Goal: Obtain resource: Download file/media

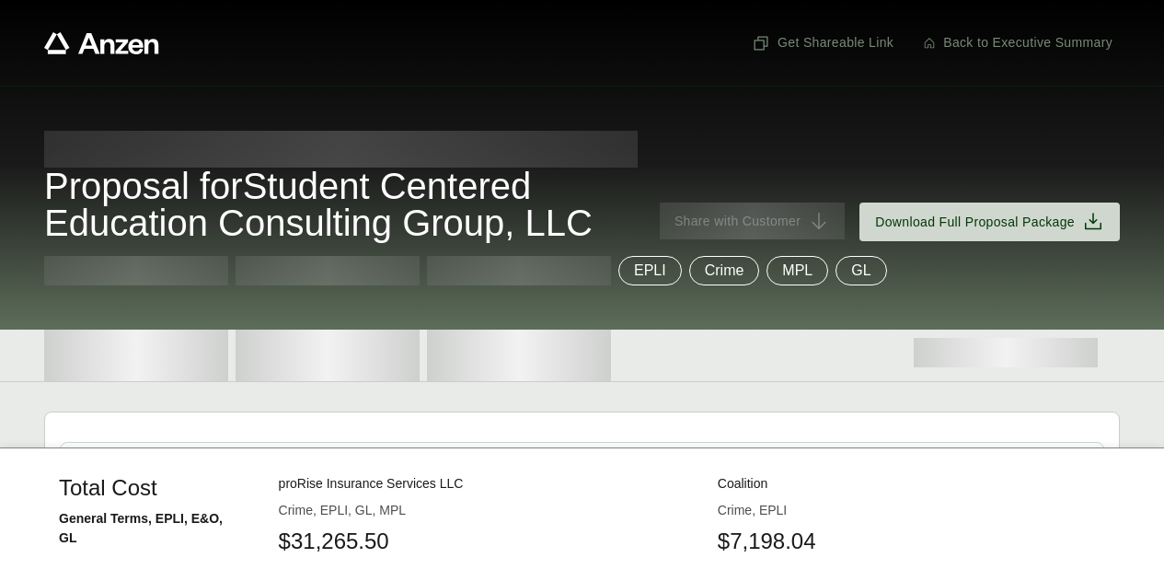
scroll to position [1636, 0]
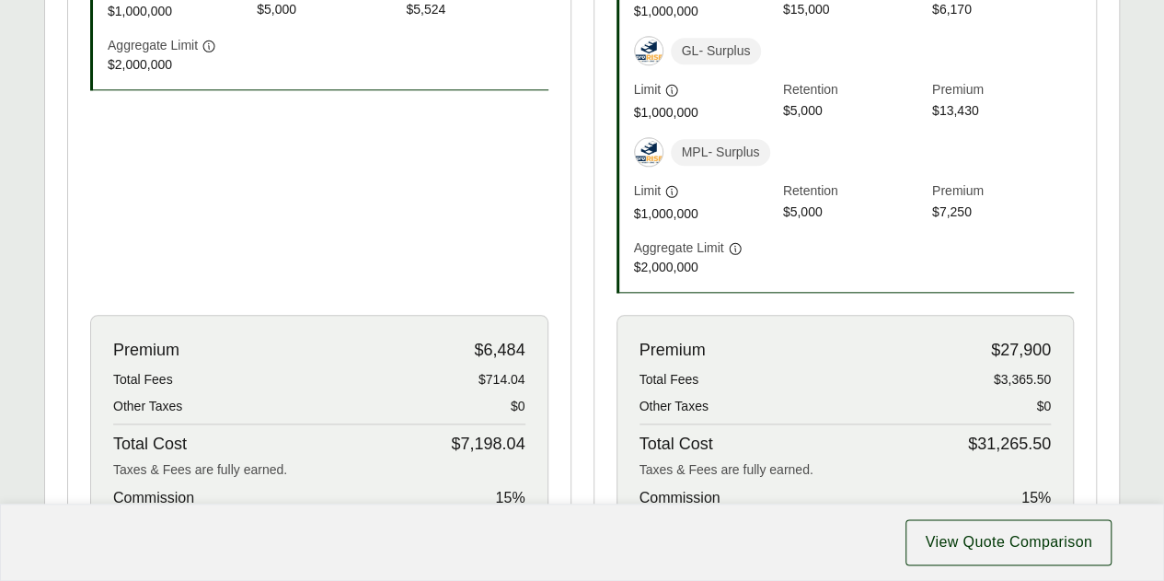
scroll to position [1012, 0]
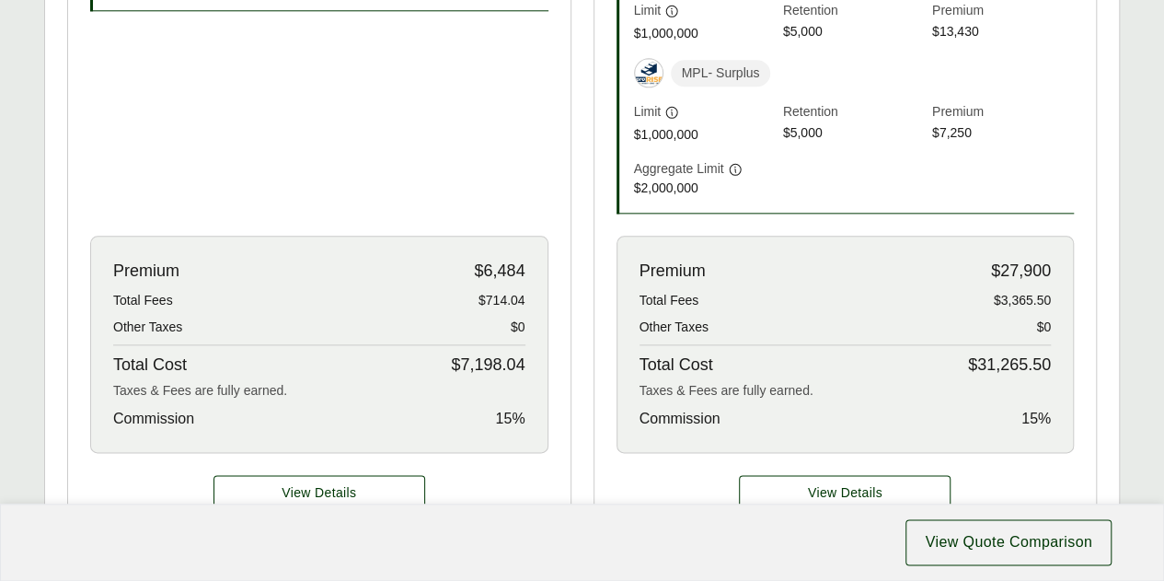
click at [540, 357] on div "Premium $6,484 Total Fees $714.04 Other Taxes $0 Total Cost $7,198.04 Taxes & F…" at bounding box center [319, 344] width 458 height 217
click at [448, 362] on div "Total Cost $7,198.04" at bounding box center [319, 364] width 412 height 25
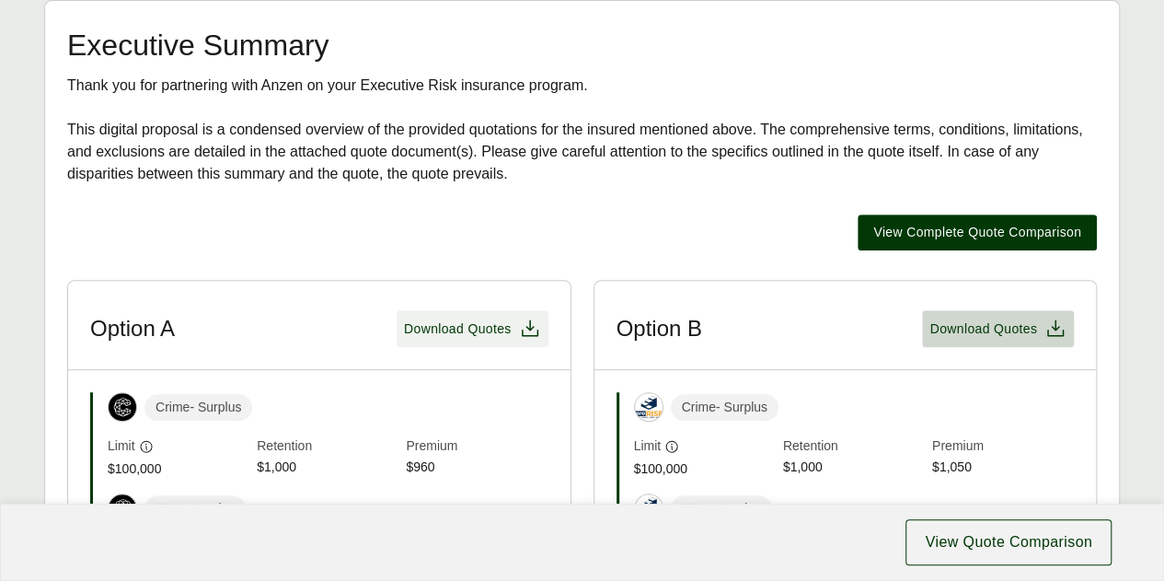
scroll to position [368, 0]
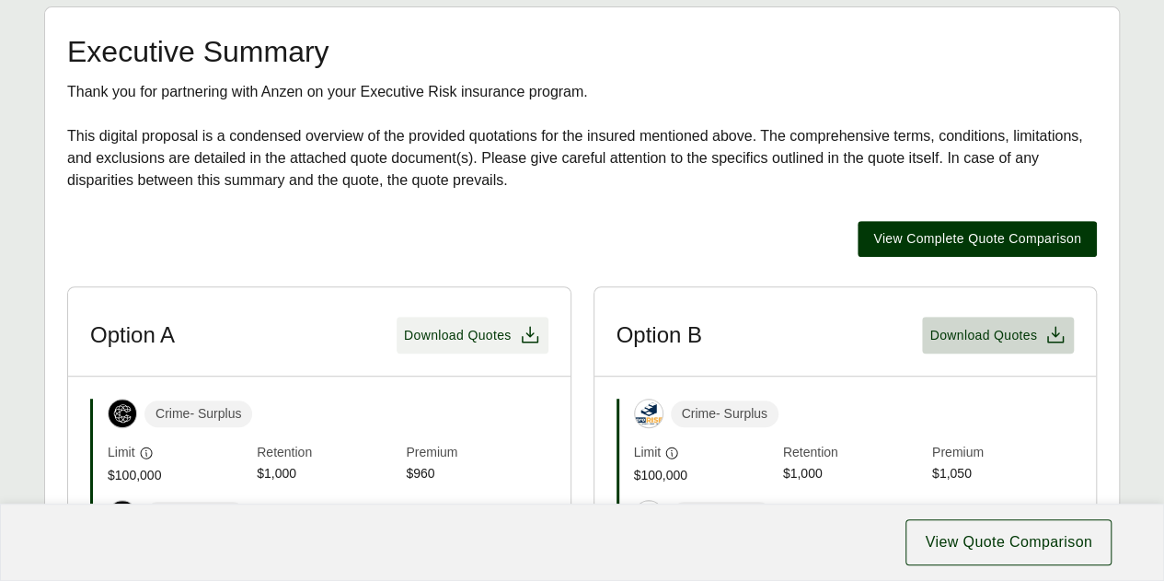
click at [523, 335] on icon at bounding box center [530, 335] width 22 height 22
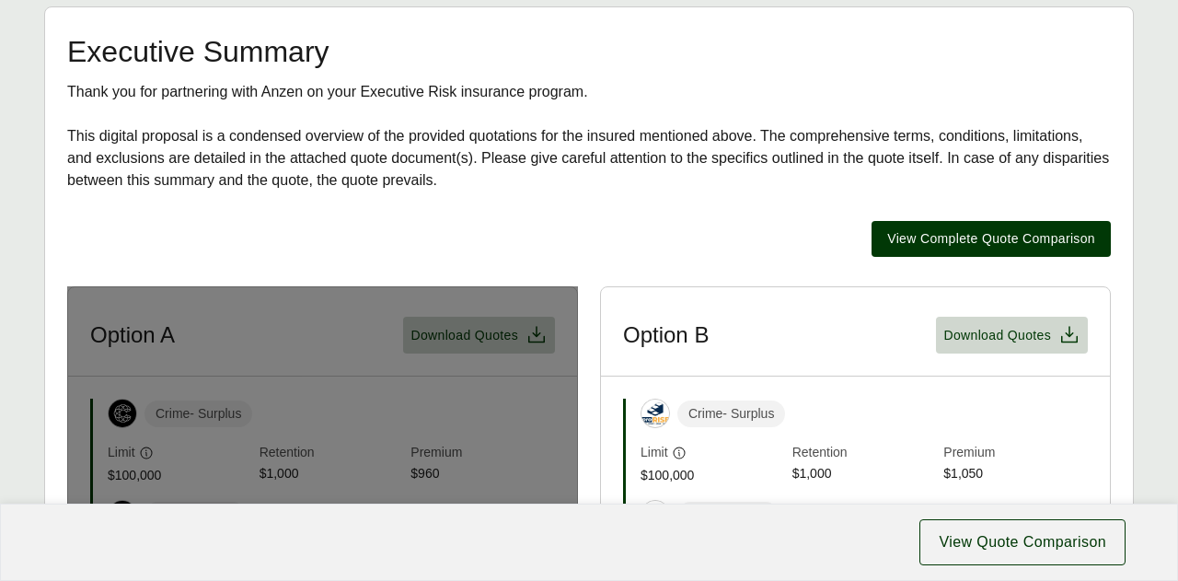
click at [1051, 548] on span "View Quote Comparison" at bounding box center [1022, 542] width 167 height 22
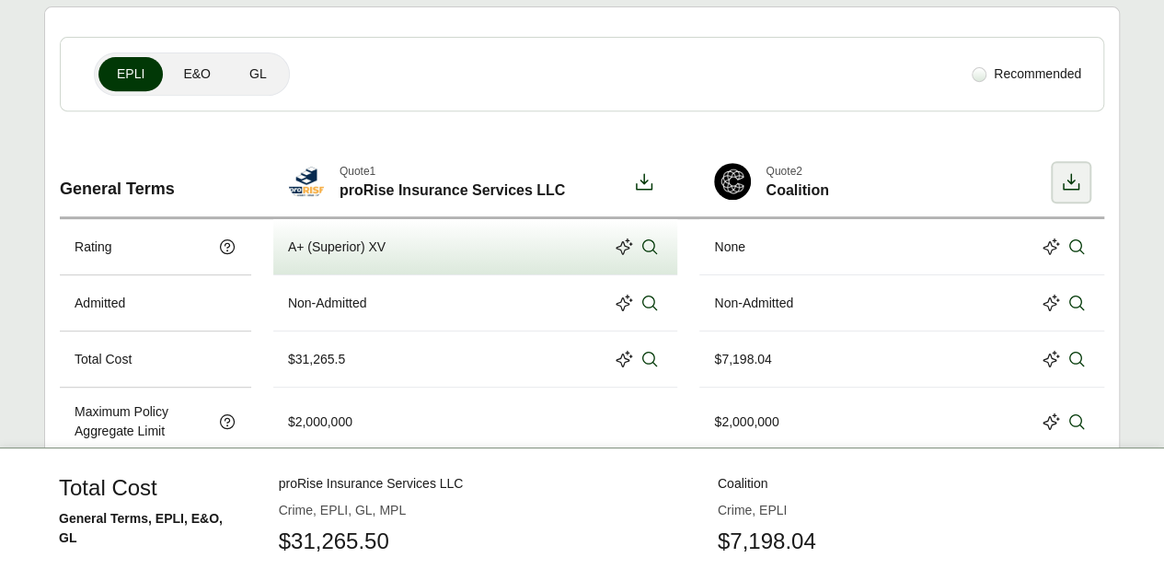
click at [1069, 181] on icon at bounding box center [1071, 182] width 22 height 22
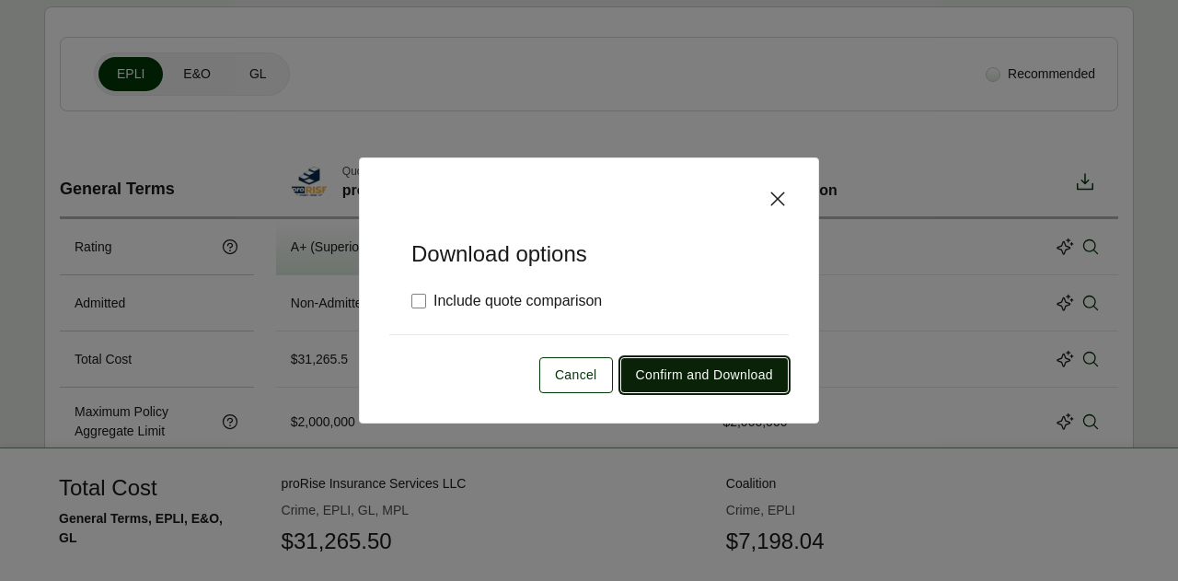
click at [712, 370] on span "Confirm and Download" at bounding box center [704, 374] width 137 height 19
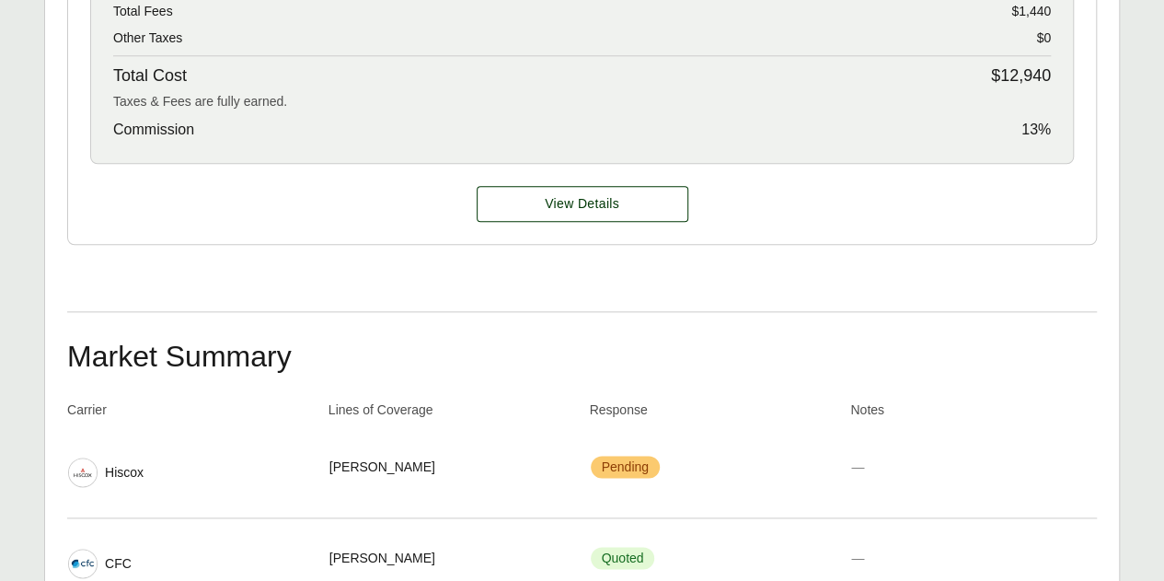
scroll to position [276, 0]
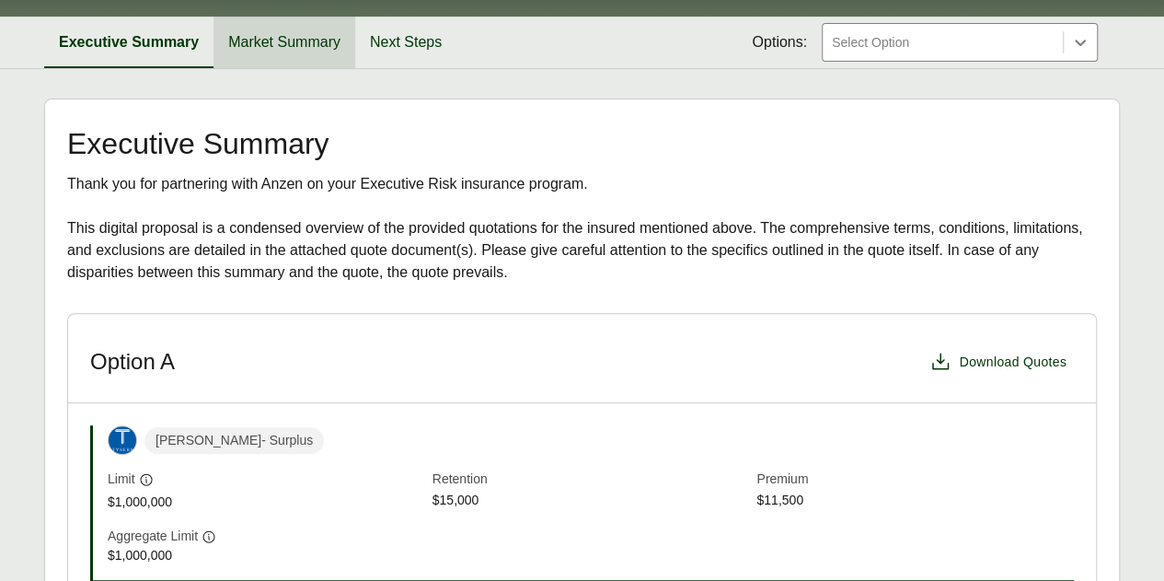
click at [294, 43] on button "Market Summary" at bounding box center [284, 43] width 142 height 52
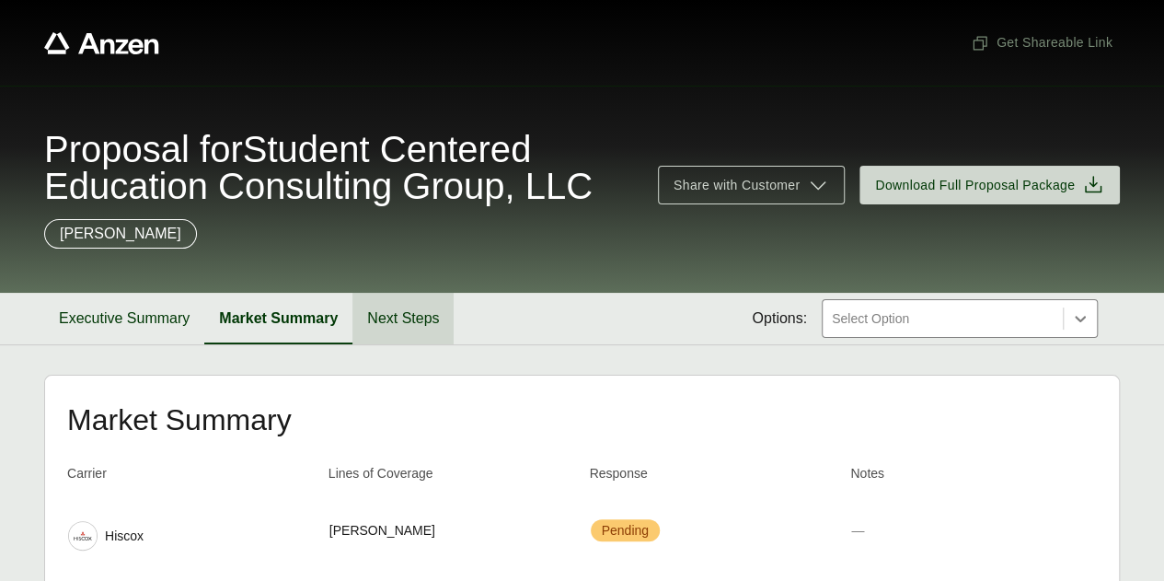
click at [416, 316] on button "Next Steps" at bounding box center [402, 319] width 101 height 52
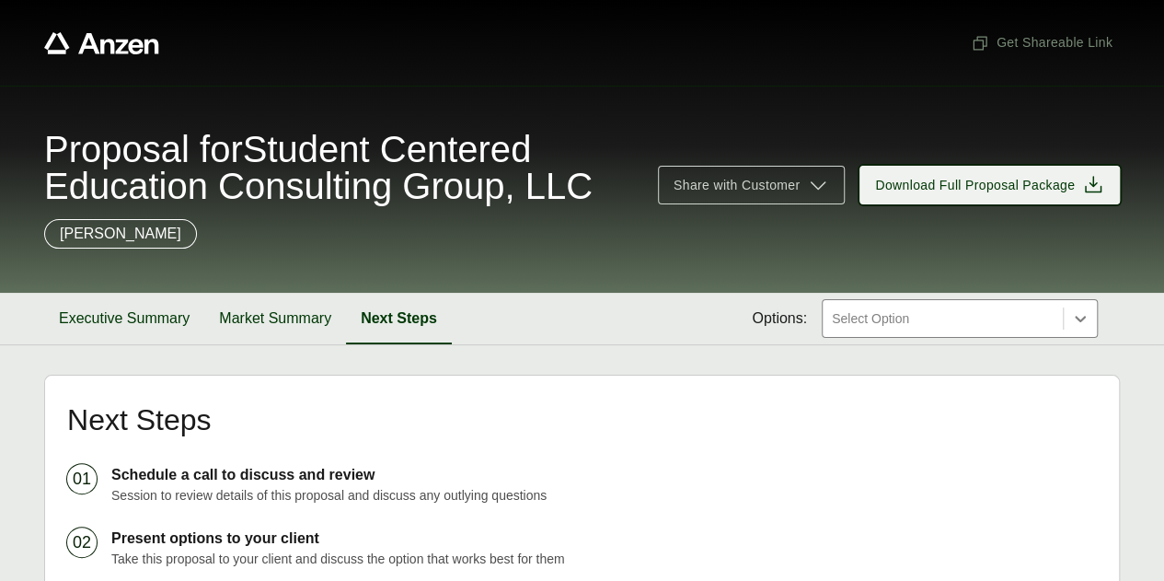
click at [1099, 190] on icon at bounding box center [1093, 185] width 22 height 22
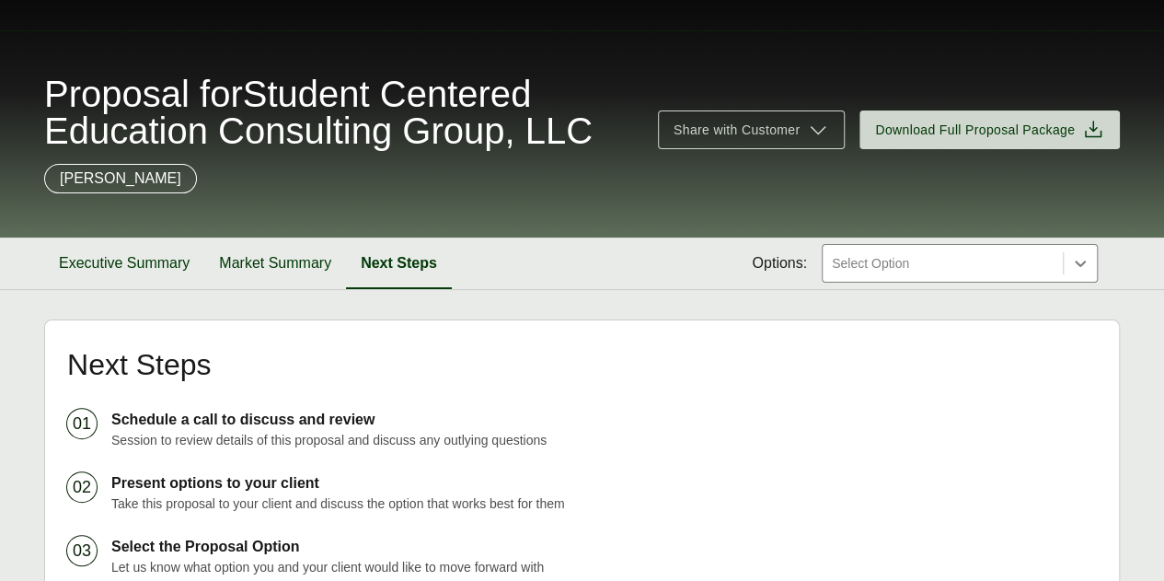
scroll to position [92, 0]
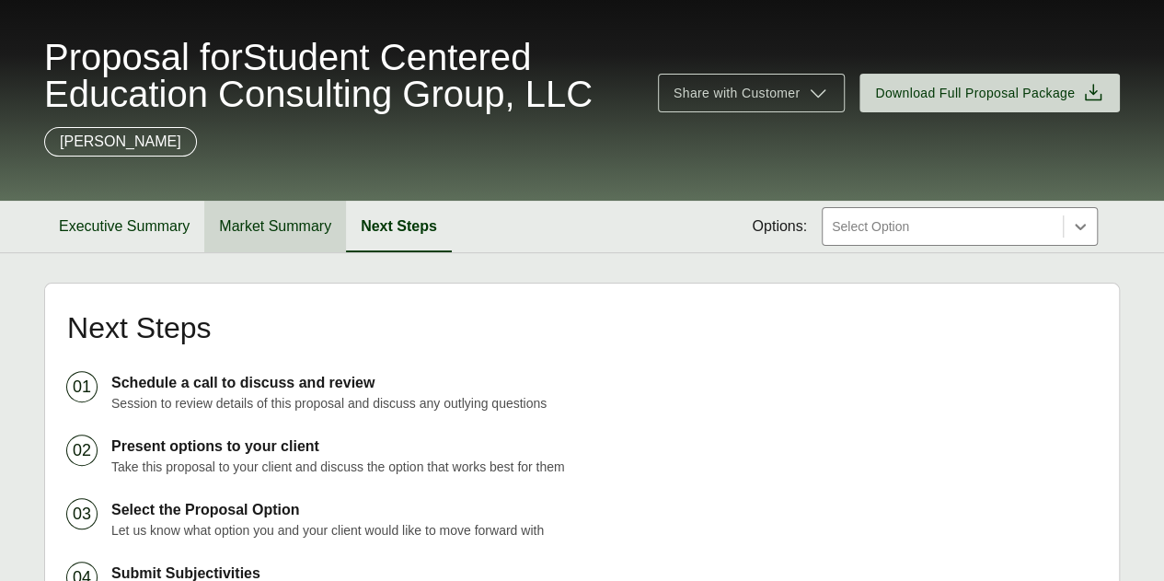
click at [294, 224] on button "Market Summary" at bounding box center [275, 227] width 142 height 52
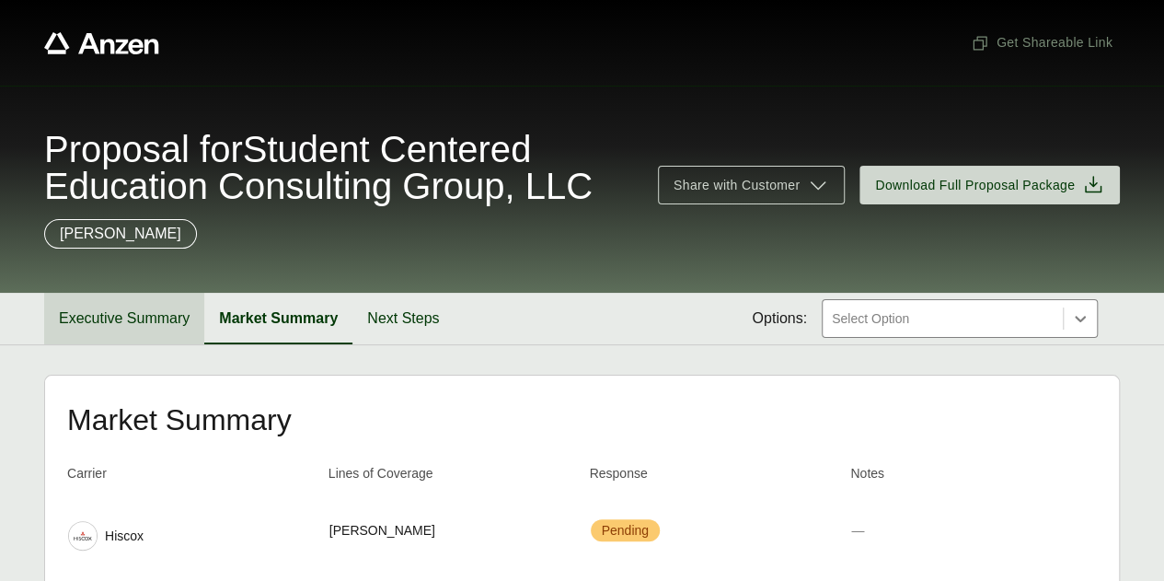
click at [129, 313] on button "Executive Summary" at bounding box center [124, 319] width 160 height 52
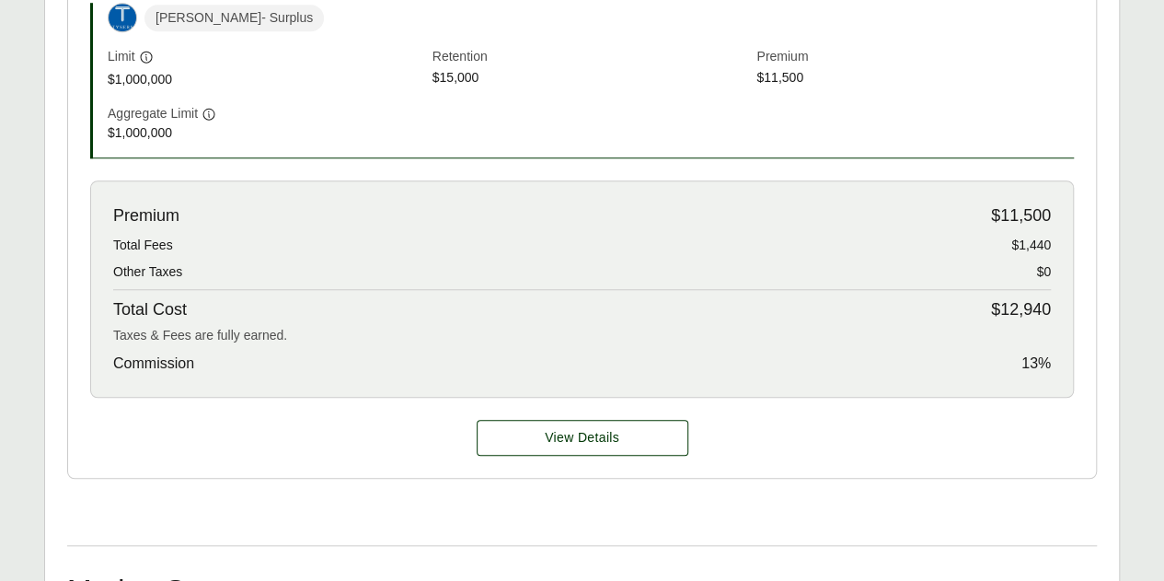
scroll to position [552, 0]
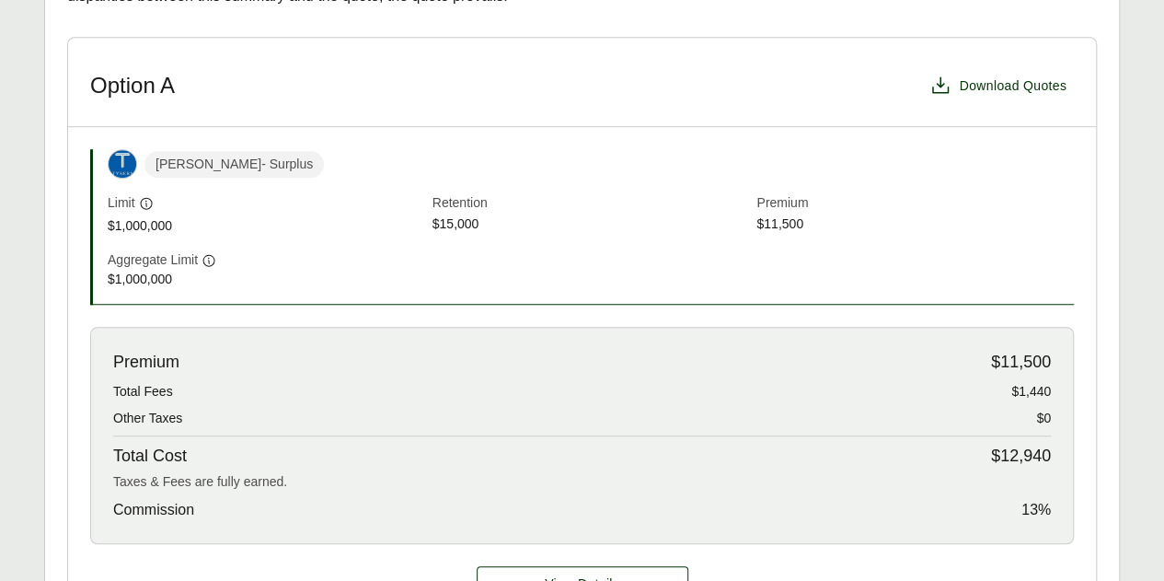
click at [190, 159] on span "SAM - Surplus" at bounding box center [233, 164] width 179 height 27
click at [123, 161] on img at bounding box center [123, 164] width 28 height 28
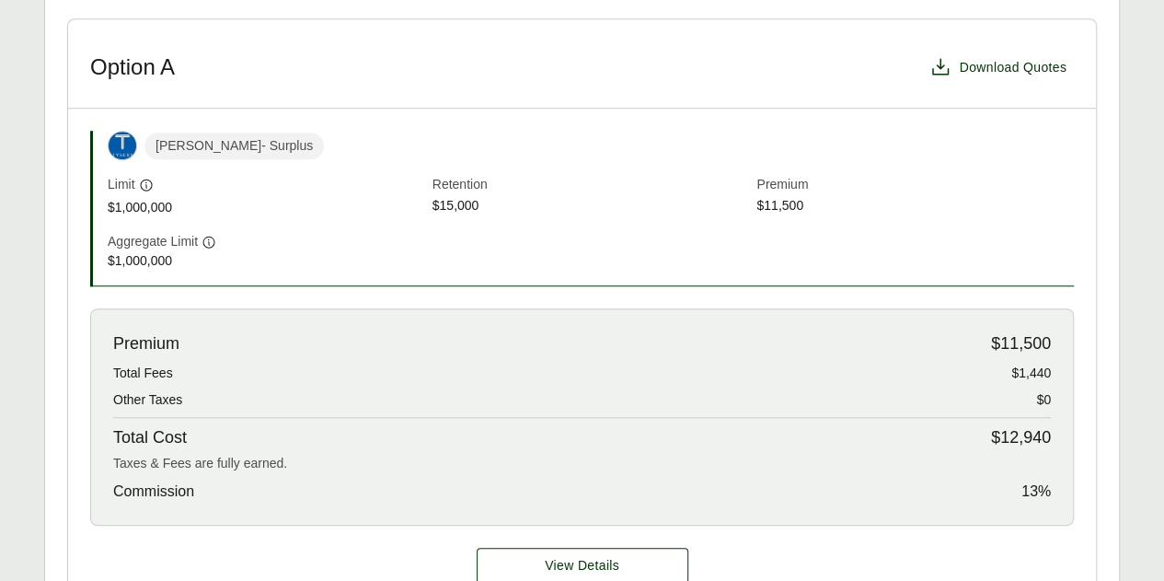
scroll to position [252, 0]
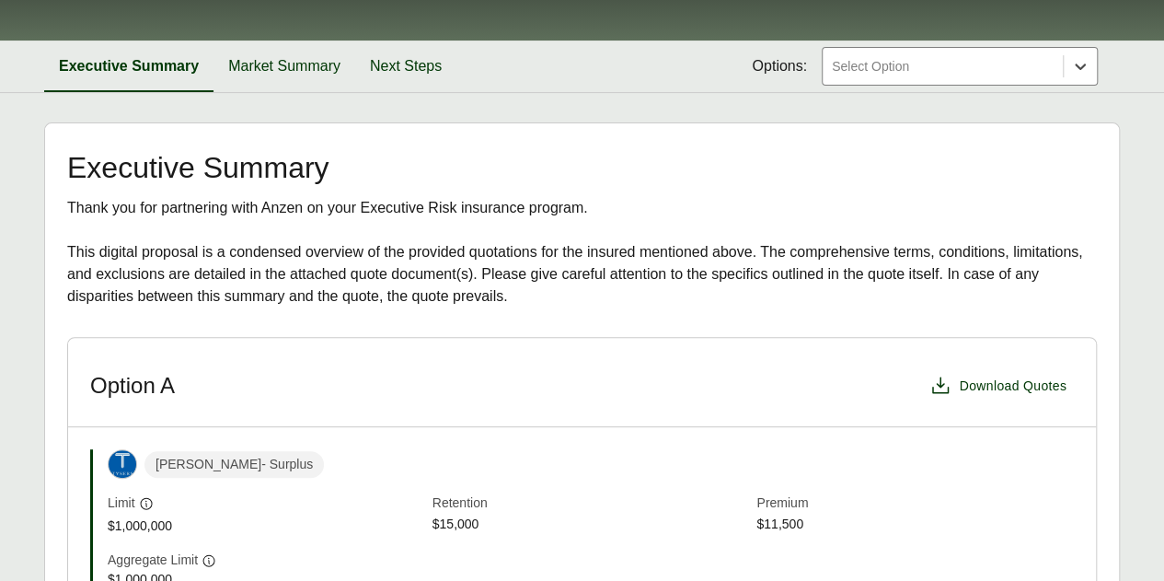
click at [1087, 63] on icon at bounding box center [1080, 66] width 18 height 18
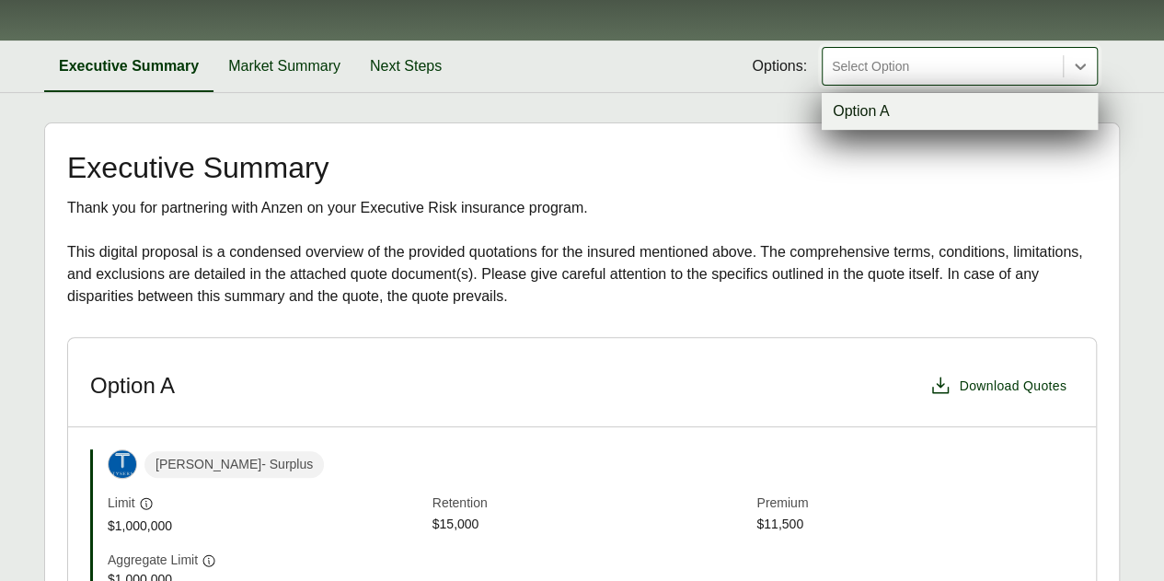
click at [1055, 106] on div "Option A" at bounding box center [960, 111] width 276 height 37
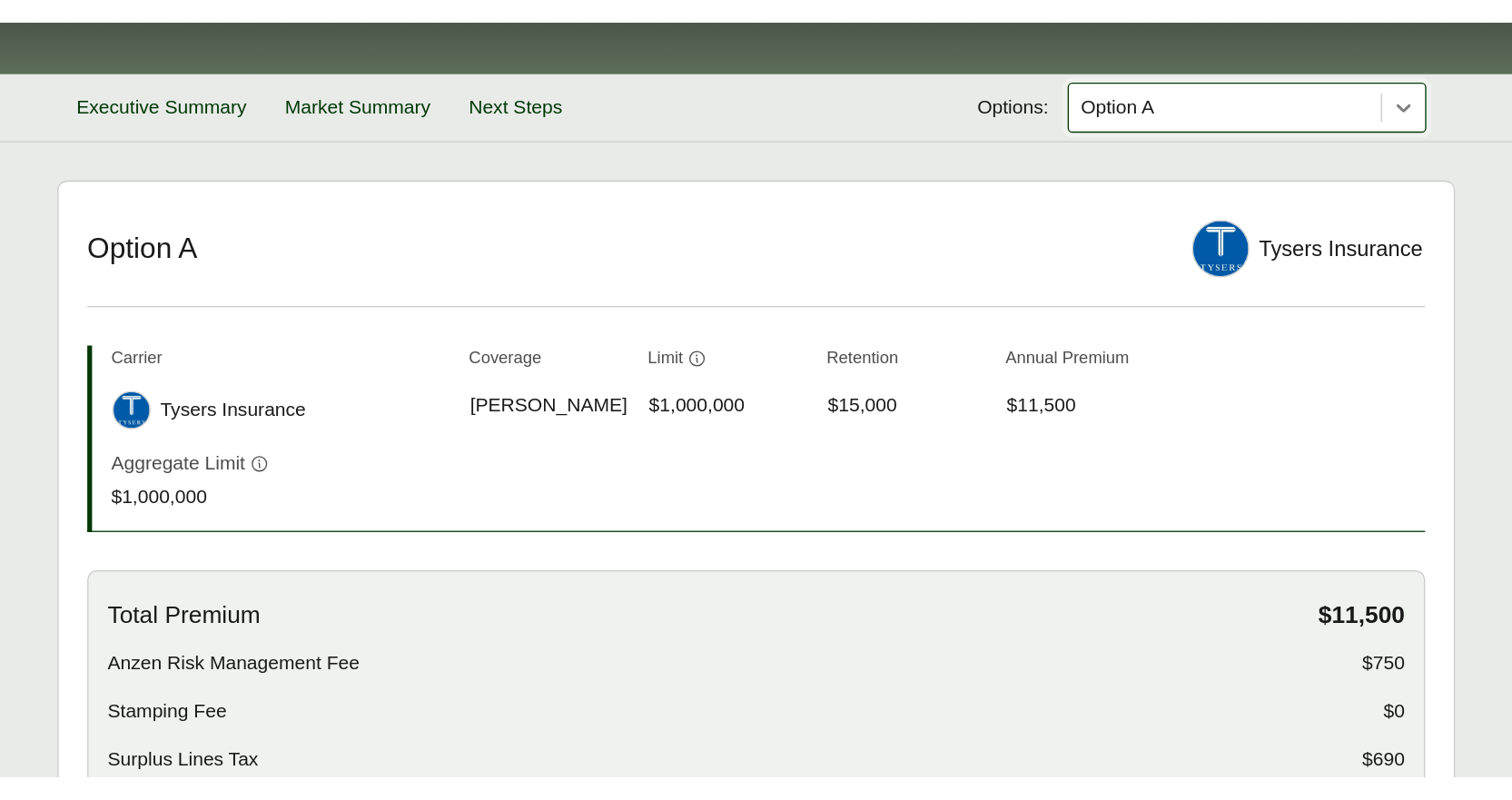
scroll to position [250, 0]
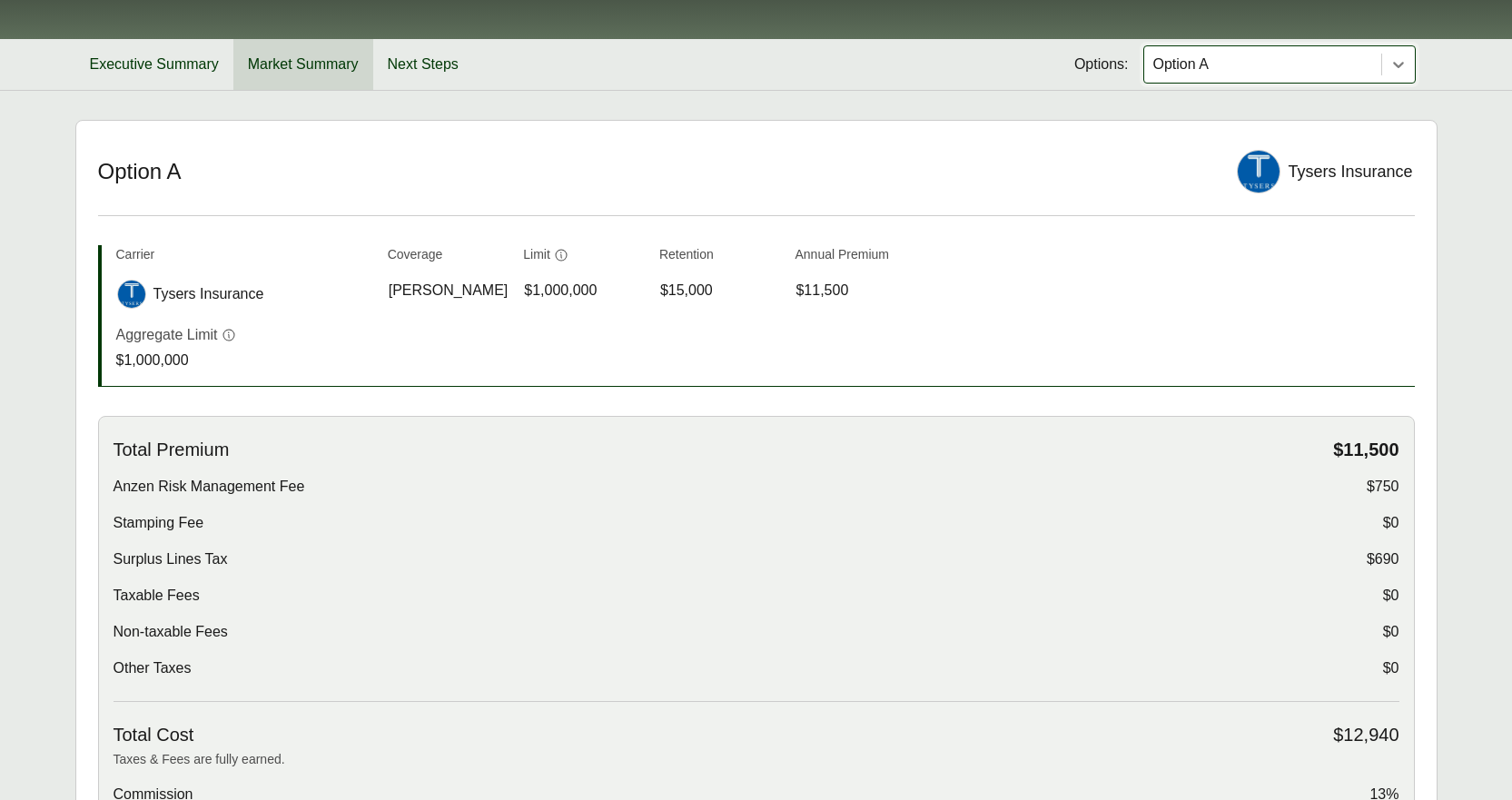
click at [310, 76] on button "Market Summary" at bounding box center [303, 65] width 140 height 51
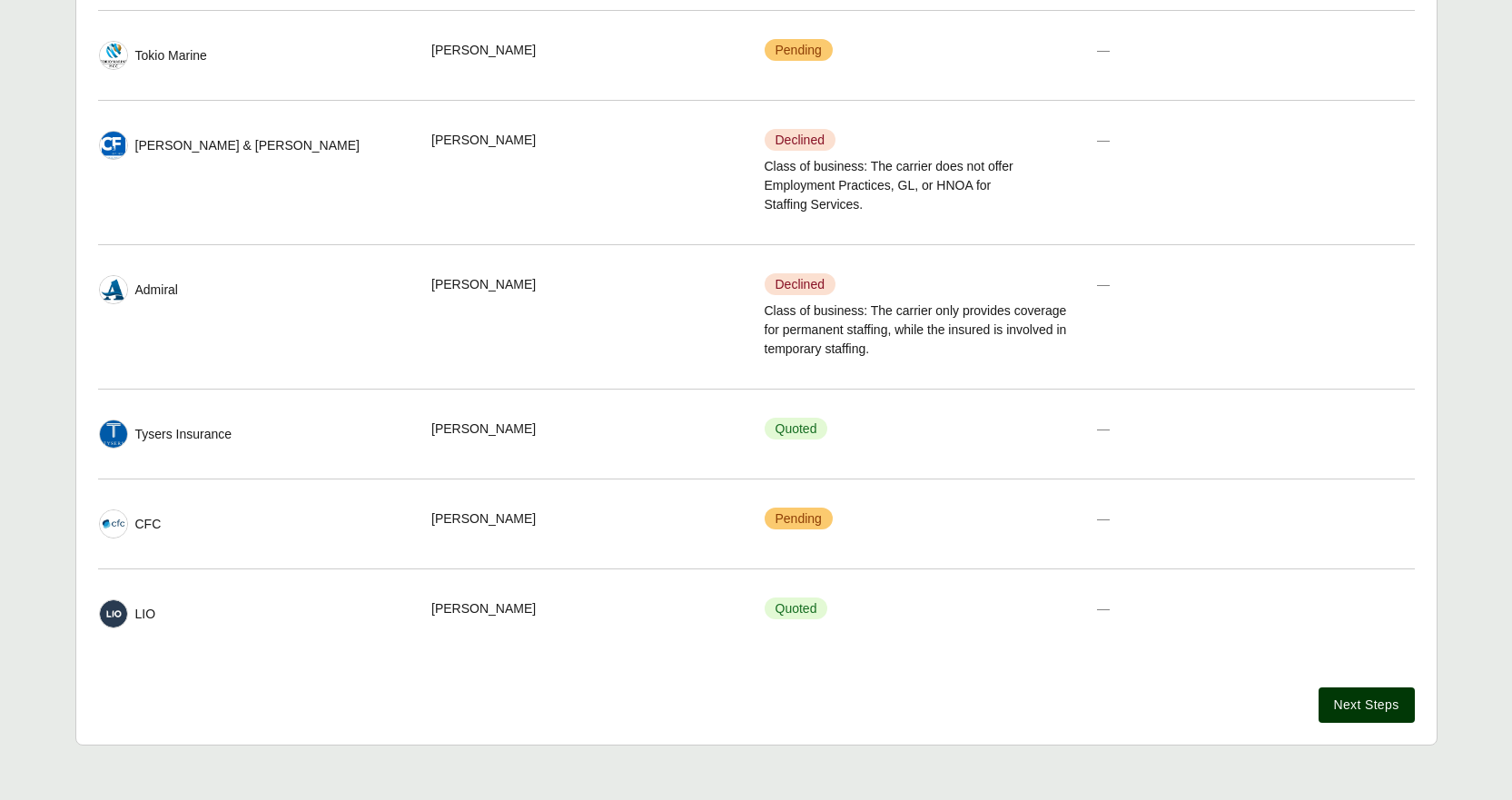
scroll to position [761, 0]
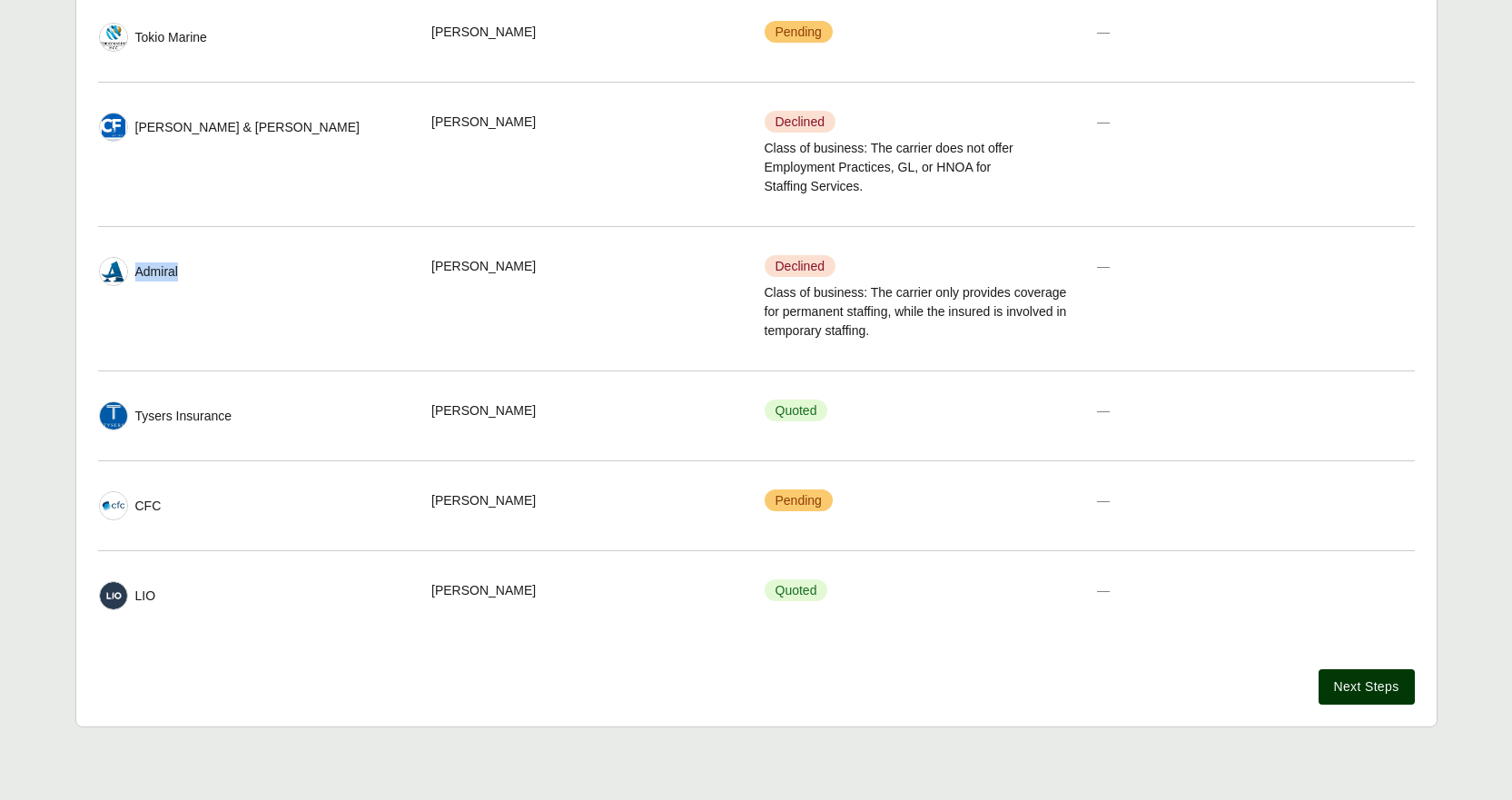
drag, startPoint x: 182, startPoint y: 273, endPoint x: 136, endPoint y: 275, distance: 46.0
click at [136, 275] on div "Admiral" at bounding box center [257, 270] width 317 height 29
copy span "Admiral"
drag, startPoint x: 225, startPoint y: 127, endPoint x: 139, endPoint y: 126, distance: 86.0
click at [139, 126] on div "[PERSON_NAME] & [PERSON_NAME]" at bounding box center [257, 126] width 317 height 29
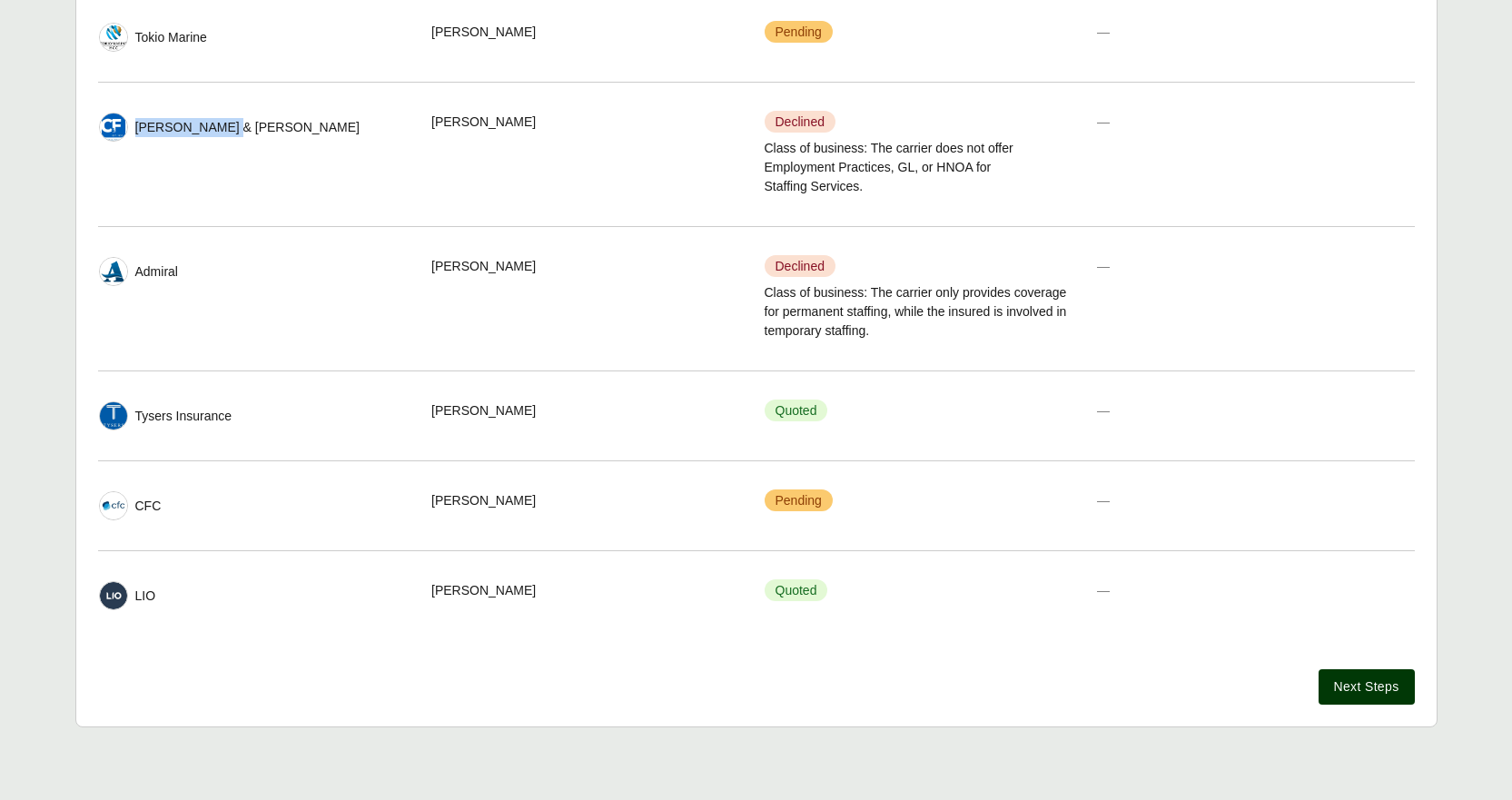
copy span "[PERSON_NAME] & [PERSON_NAME]"
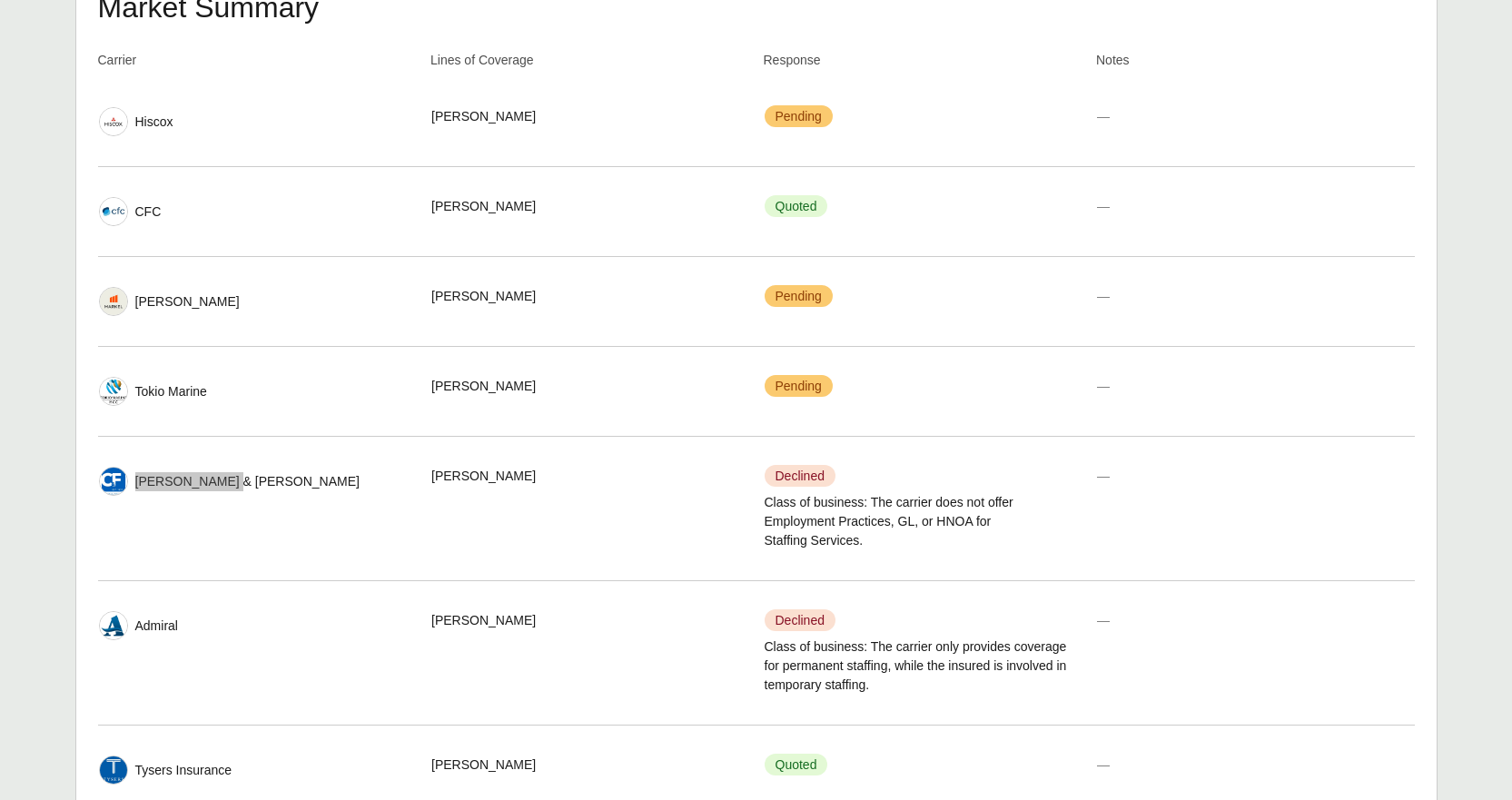
scroll to position [398, 0]
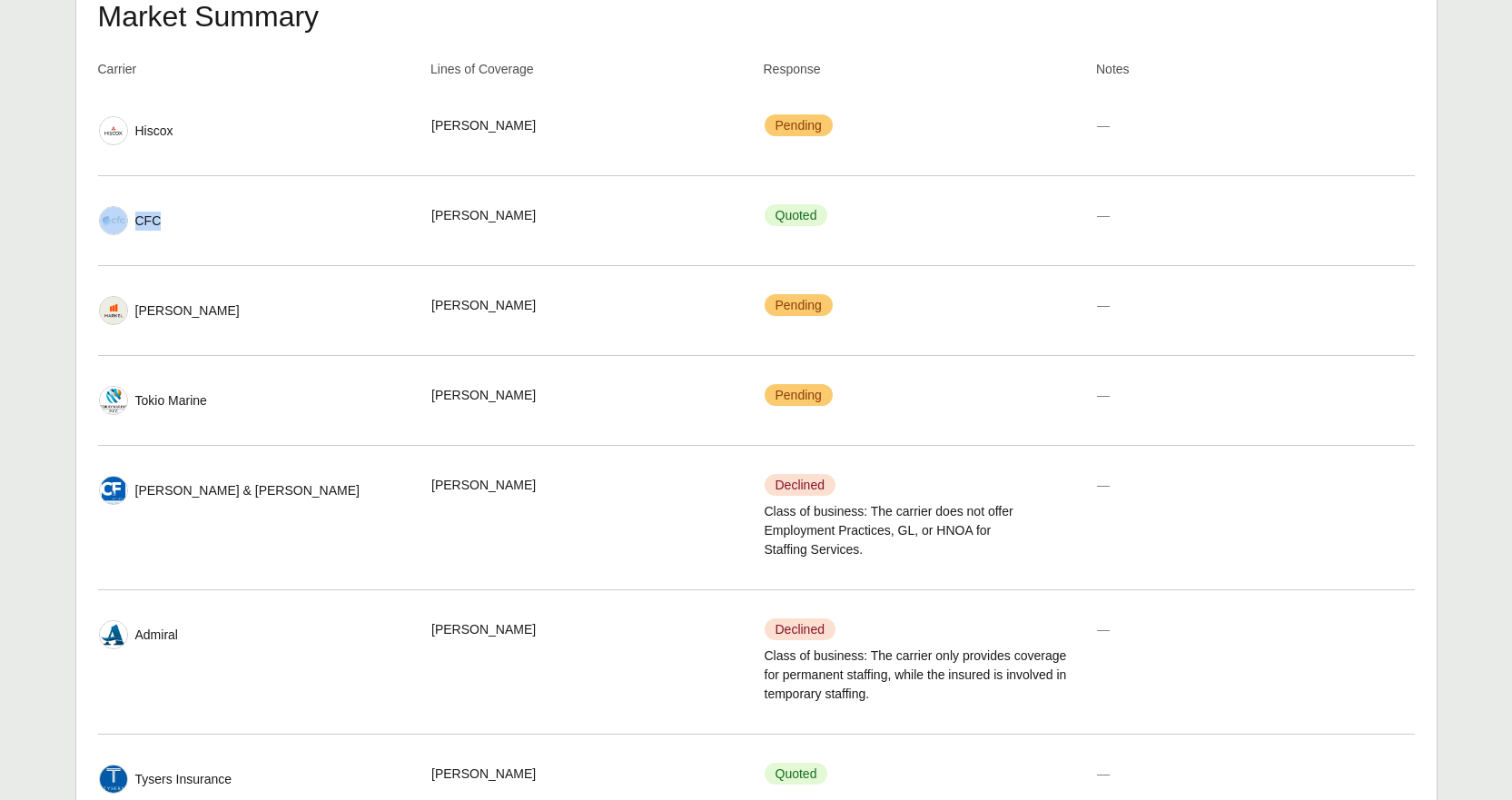
drag, startPoint x: 167, startPoint y: 218, endPoint x: 117, endPoint y: 219, distance: 50.0
click at [117, 219] on div "CFC" at bounding box center [257, 220] width 317 height 29
copy div "CFC"
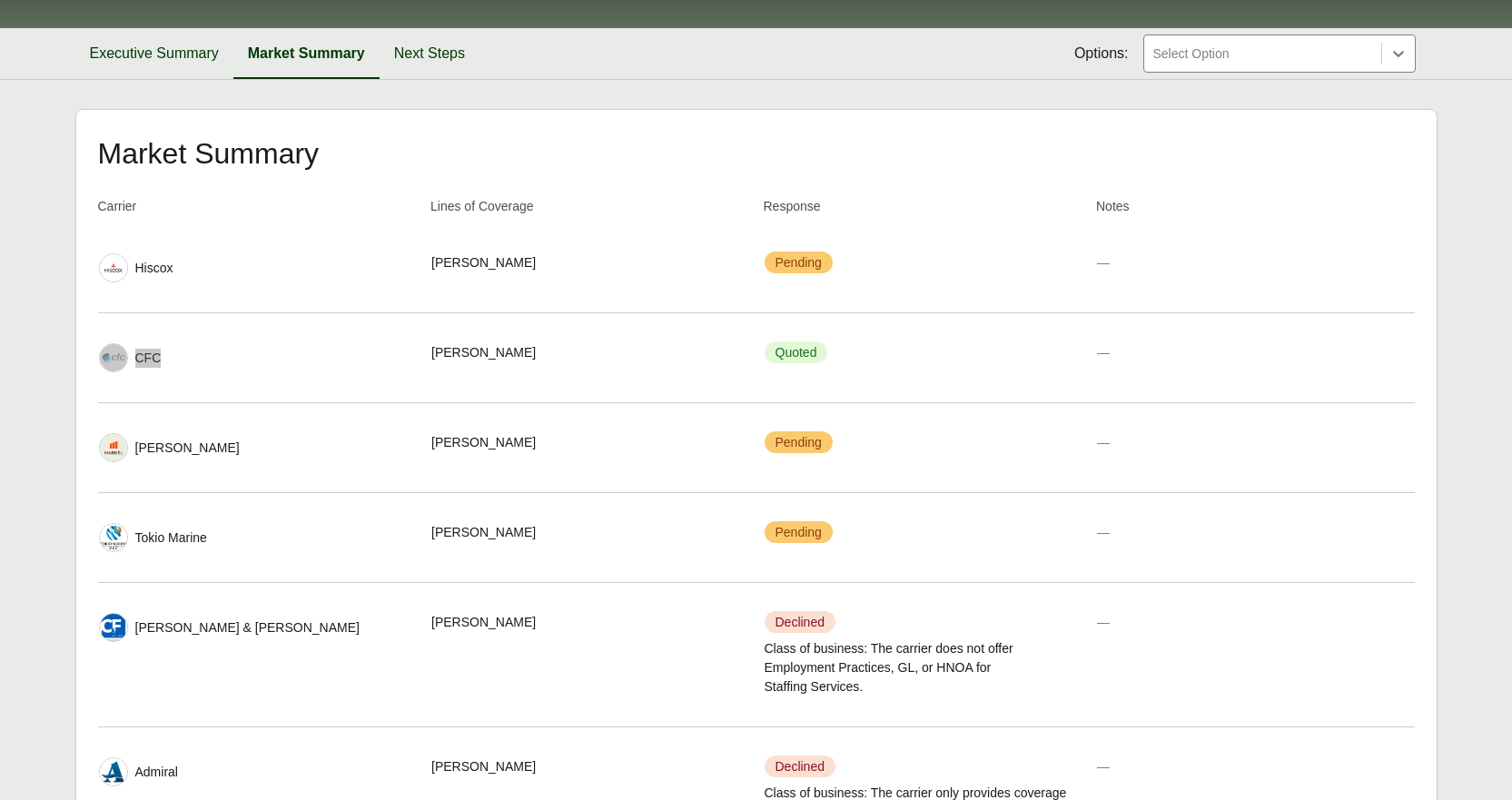
scroll to position [216, 0]
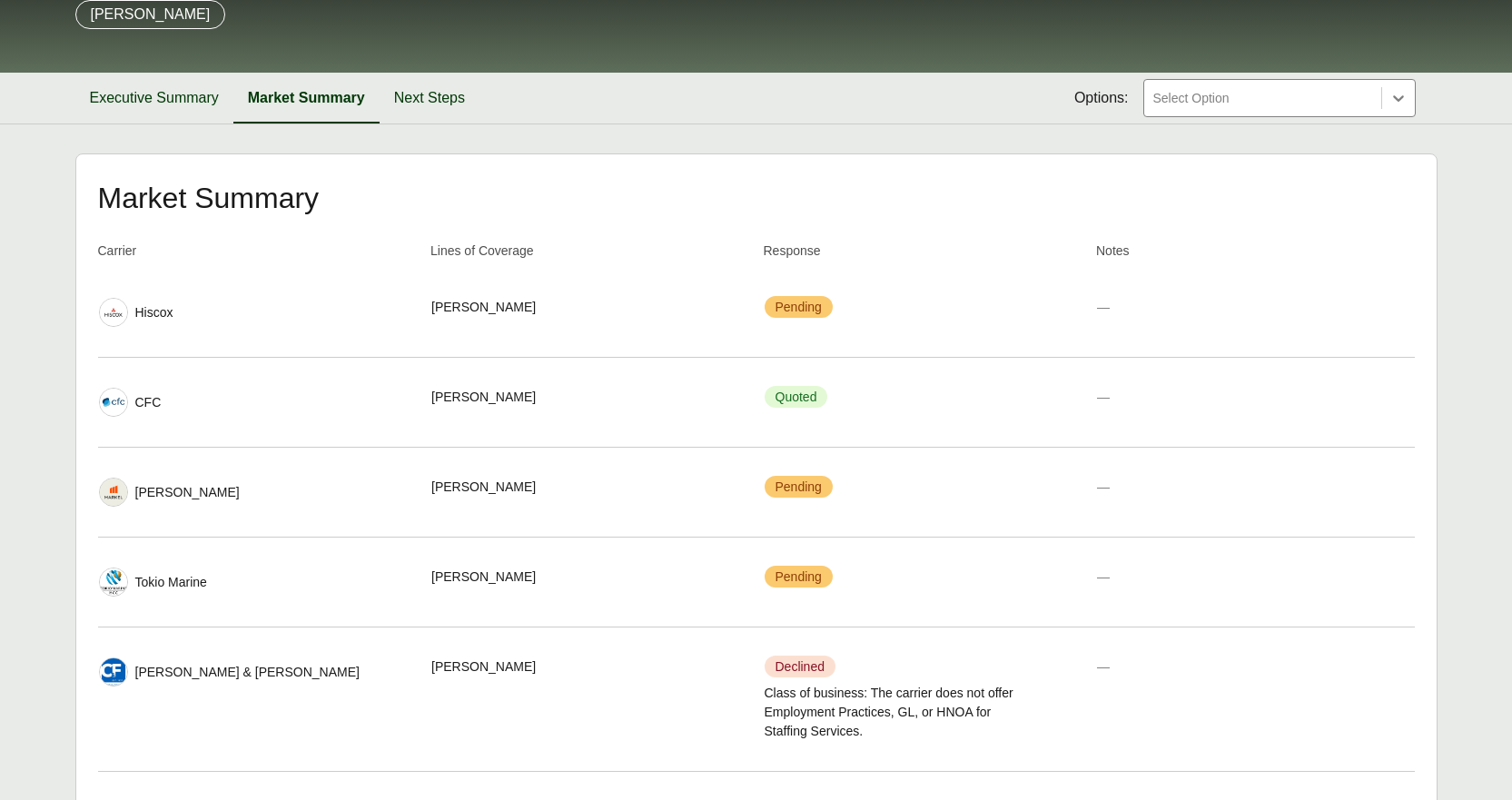
click at [794, 395] on span "Quoted" at bounding box center [796, 397] width 63 height 22
drag, startPoint x: 819, startPoint y: 395, endPoint x: 770, endPoint y: 394, distance: 49.0
click at [770, 394] on span "Quoted" at bounding box center [796, 397] width 63 height 22
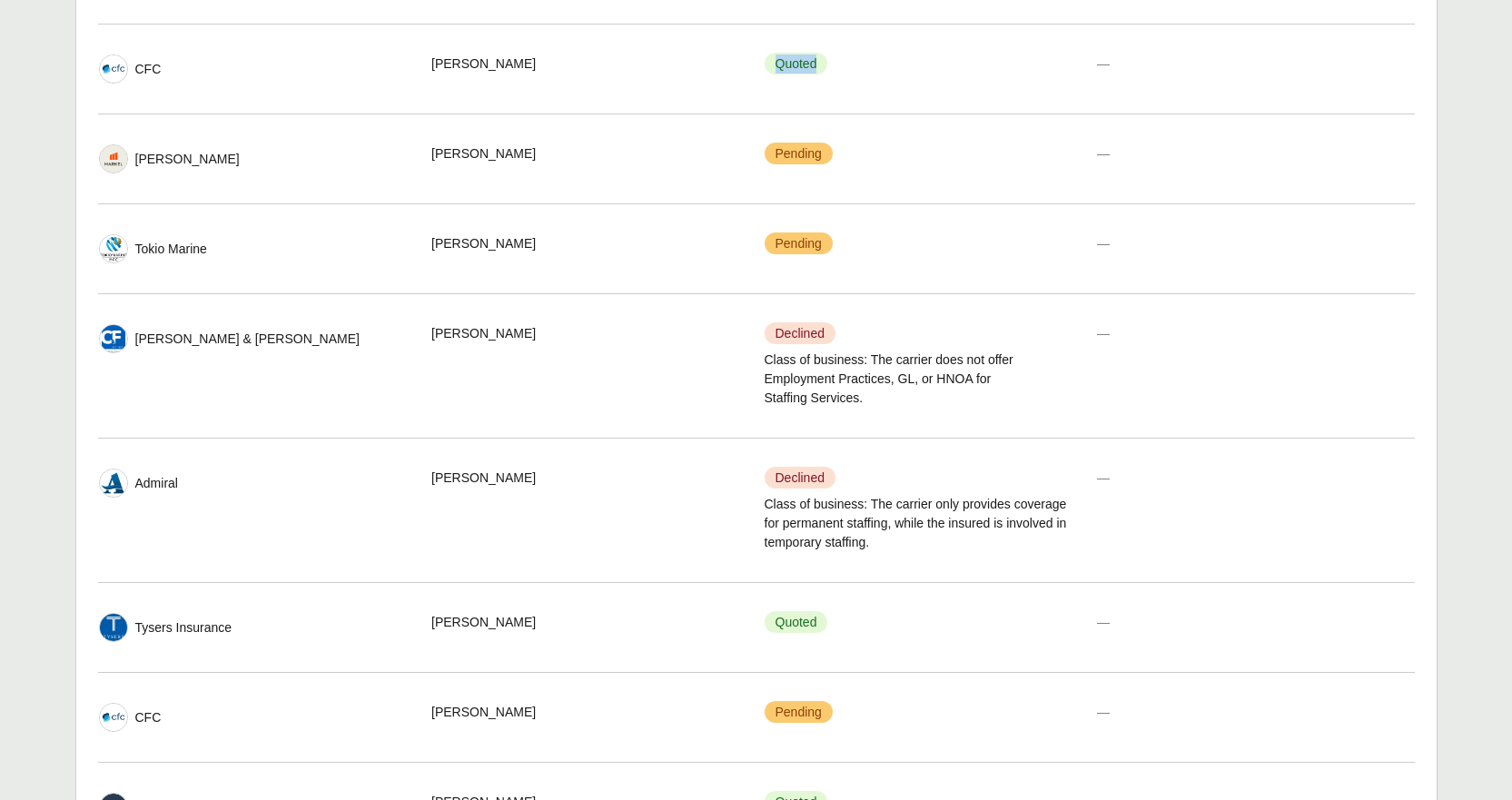
scroll to position [579, 0]
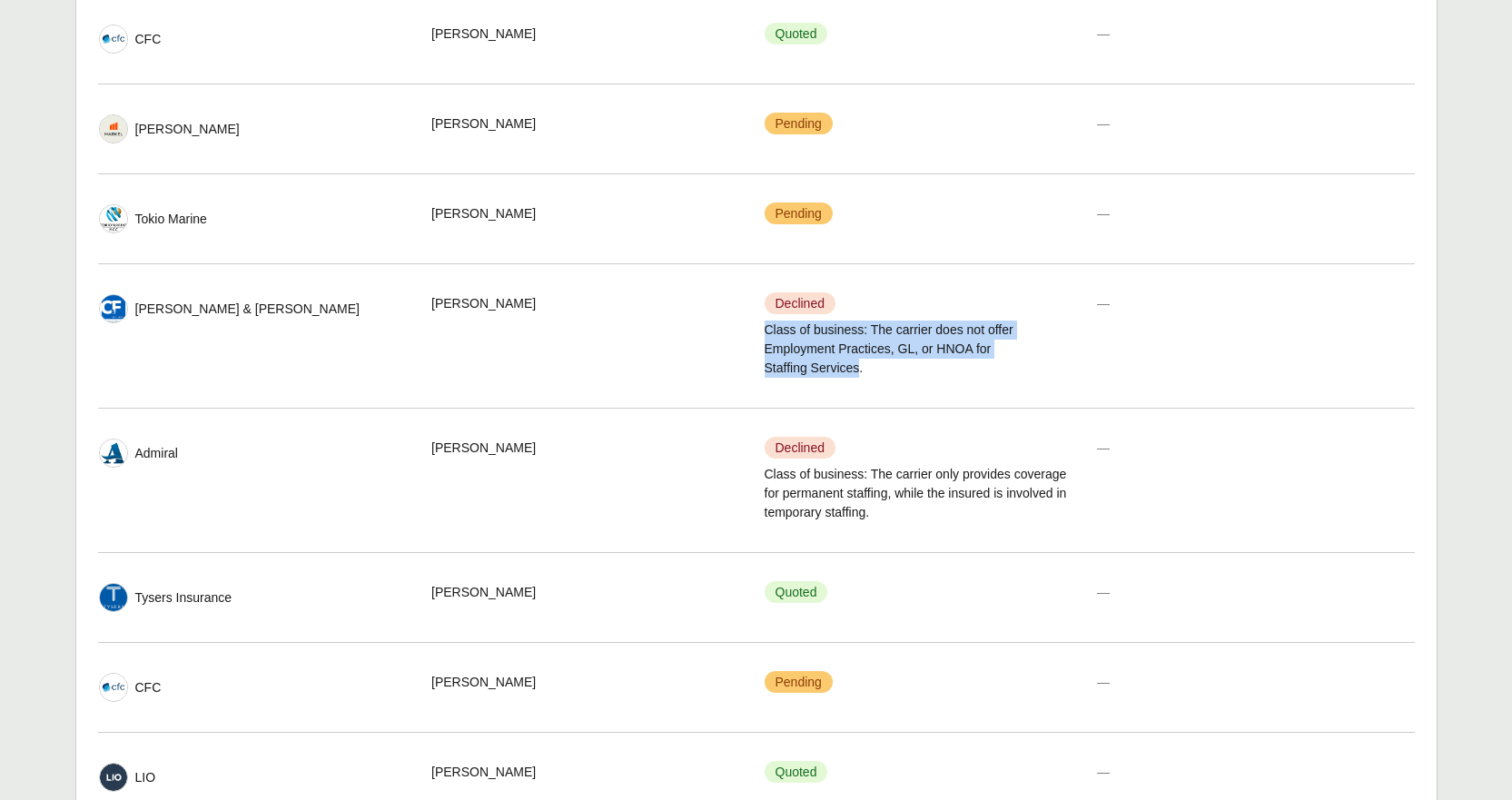
drag, startPoint x: 846, startPoint y: 362, endPoint x: 757, endPoint y: 329, distance: 94.9
click at [757, 329] on tr "Carrier Crum & Forster Lines of Coverage SAM Response Declined Class of busines…" at bounding box center [756, 336] width 1317 height 144
copy span "Class of business: The carrier does not offer Employment Practices, GL, or HNOA…"
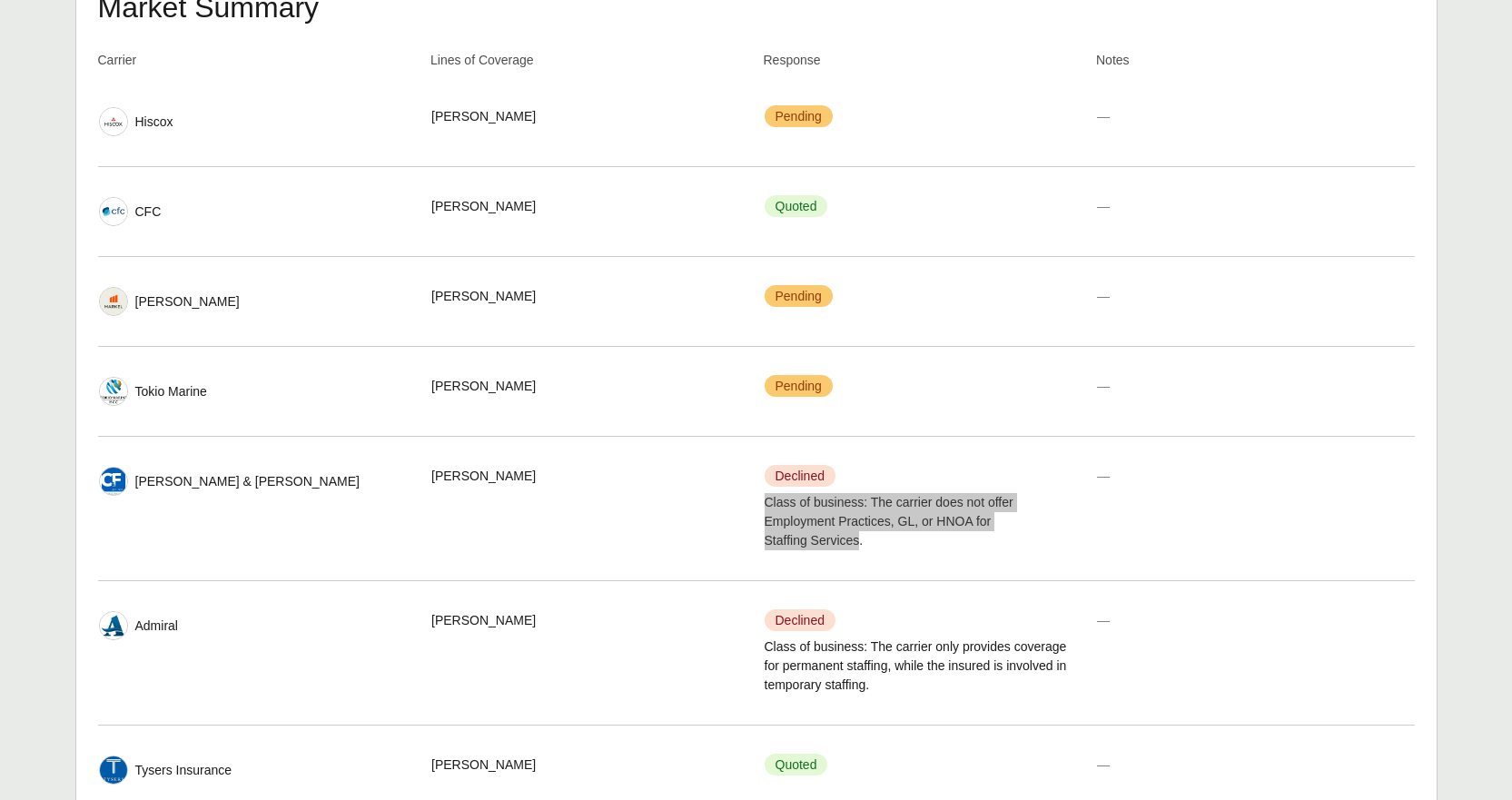
scroll to position [488, 0]
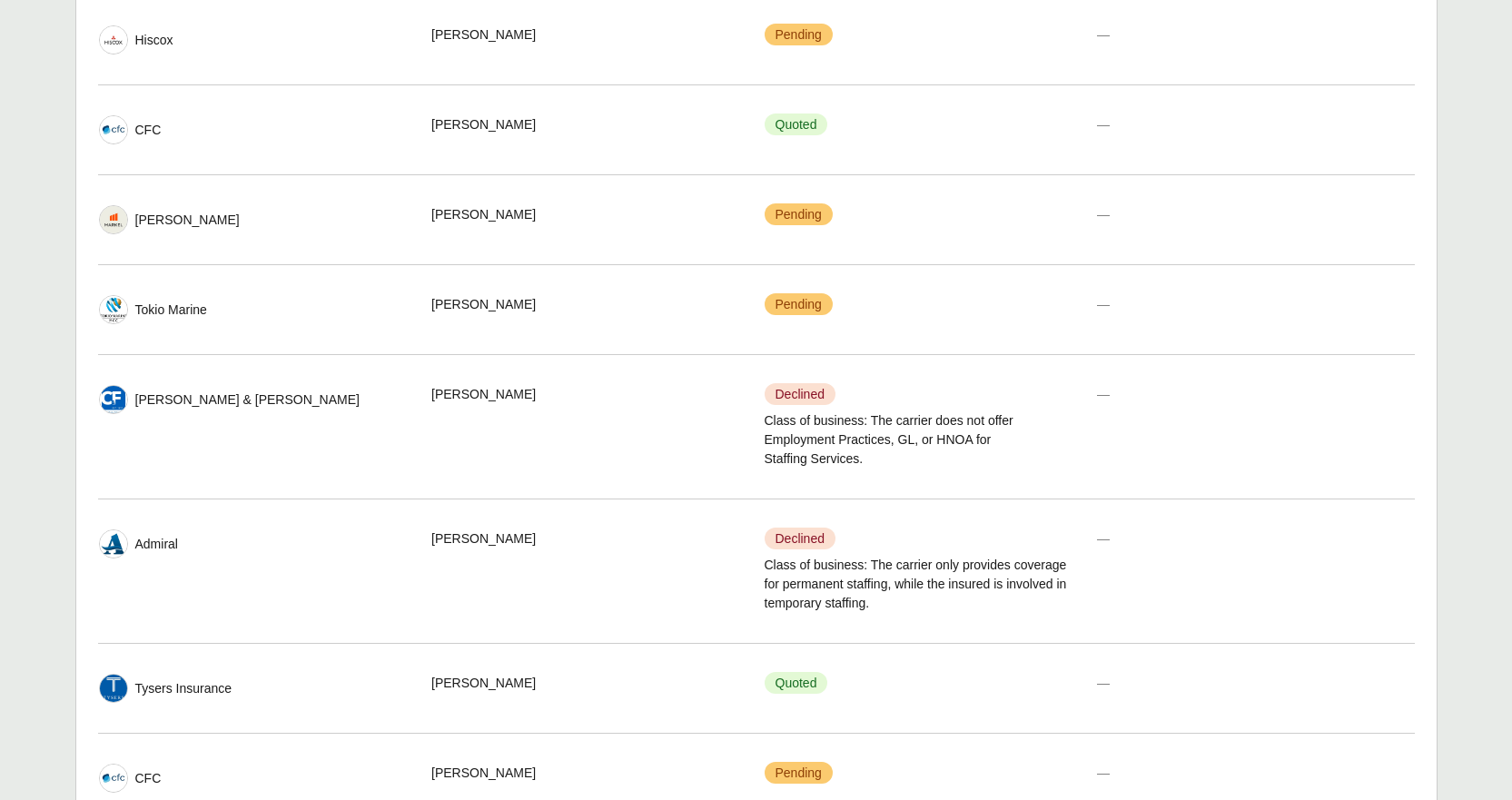
click at [878, 572] on span "Class of business: The carrier only provides coverage for permanent staffing, w…" at bounding box center [923, 584] width 317 height 57
click at [876, 572] on span "Class of business: The carrier only provides coverage for permanent staffing, w…" at bounding box center [923, 584] width 317 height 57
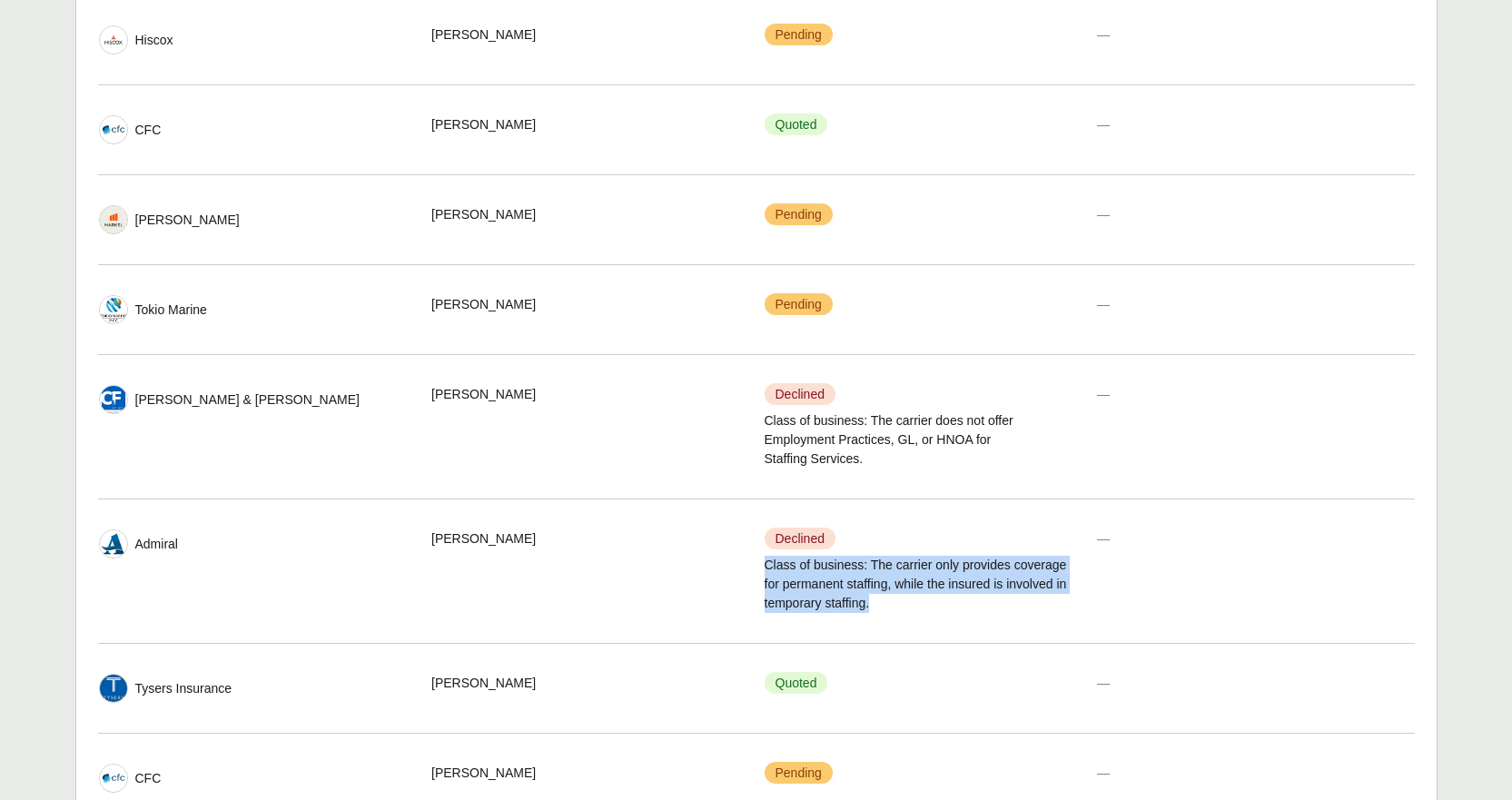
drag, startPoint x: 871, startPoint y: 602, endPoint x: 764, endPoint y: 569, distance: 112.0
click at [765, 569] on span "Class of business: The carrier only provides coverage for permanent staffing, w…" at bounding box center [923, 584] width 317 height 57
copy span "Class of business: The carrier only provides coverage for permanent staffing, w…"
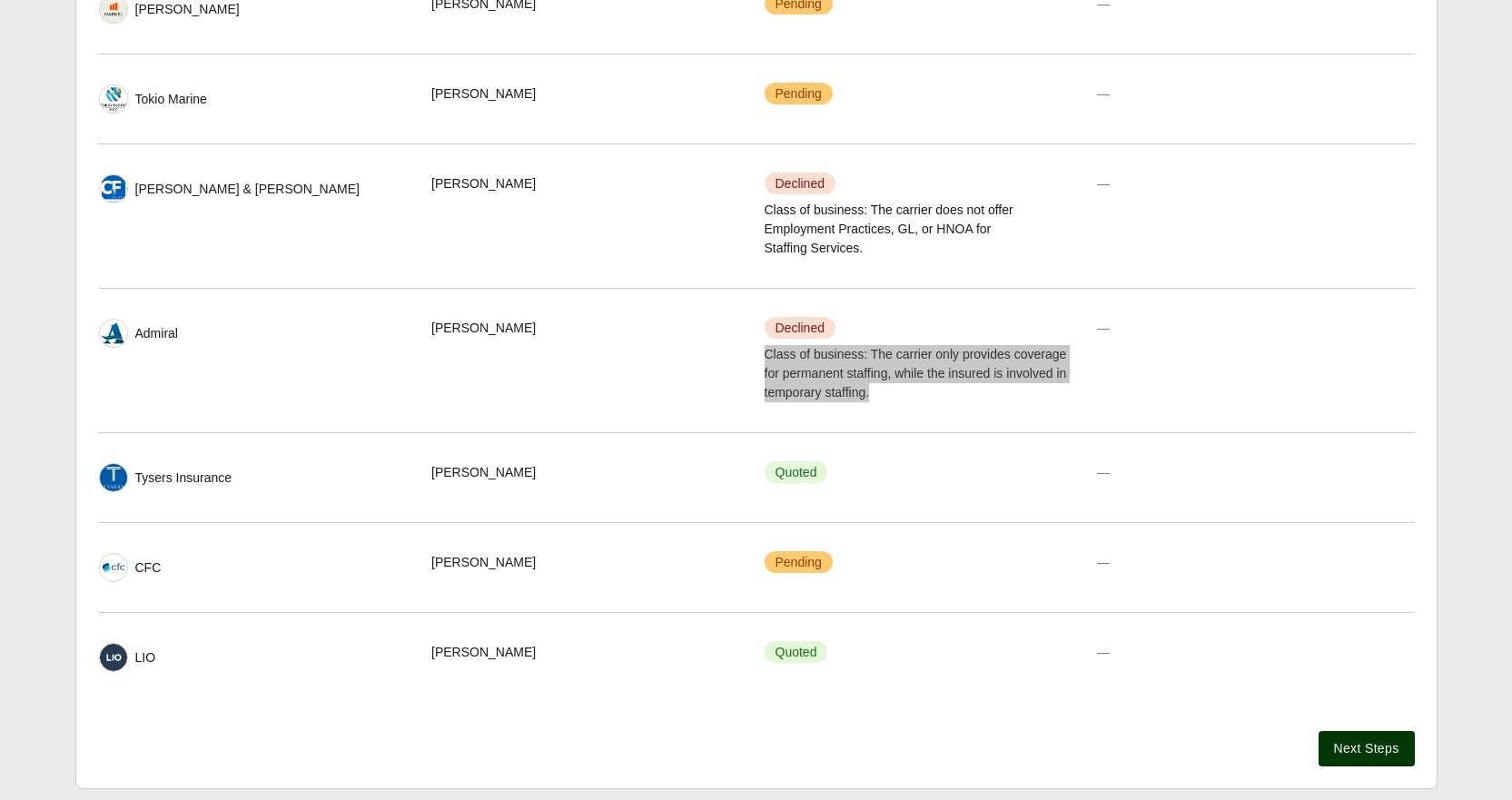
scroll to position [761, 0]
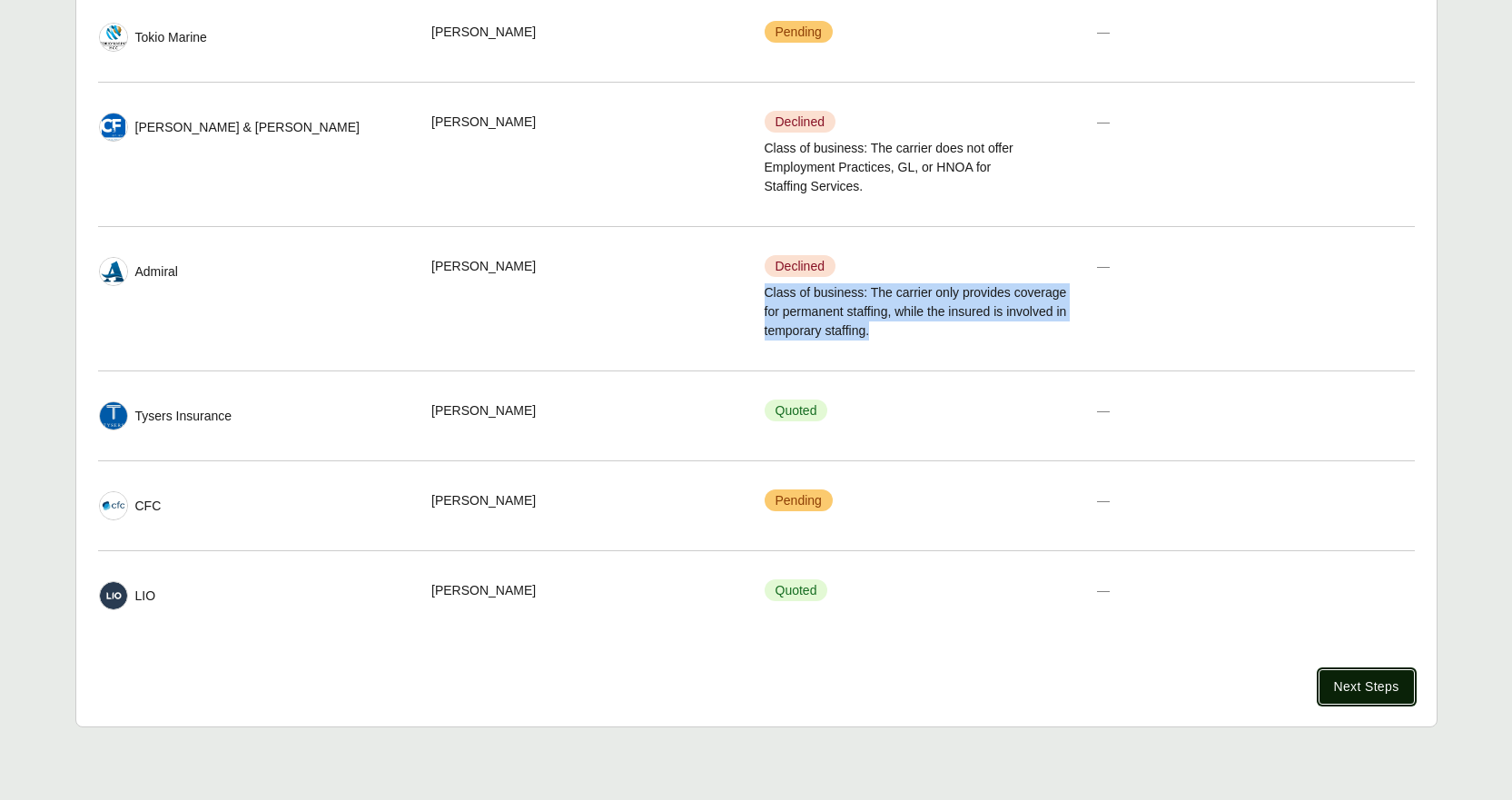
click at [1148, 572] on span "Next Steps" at bounding box center [1367, 686] width 65 height 19
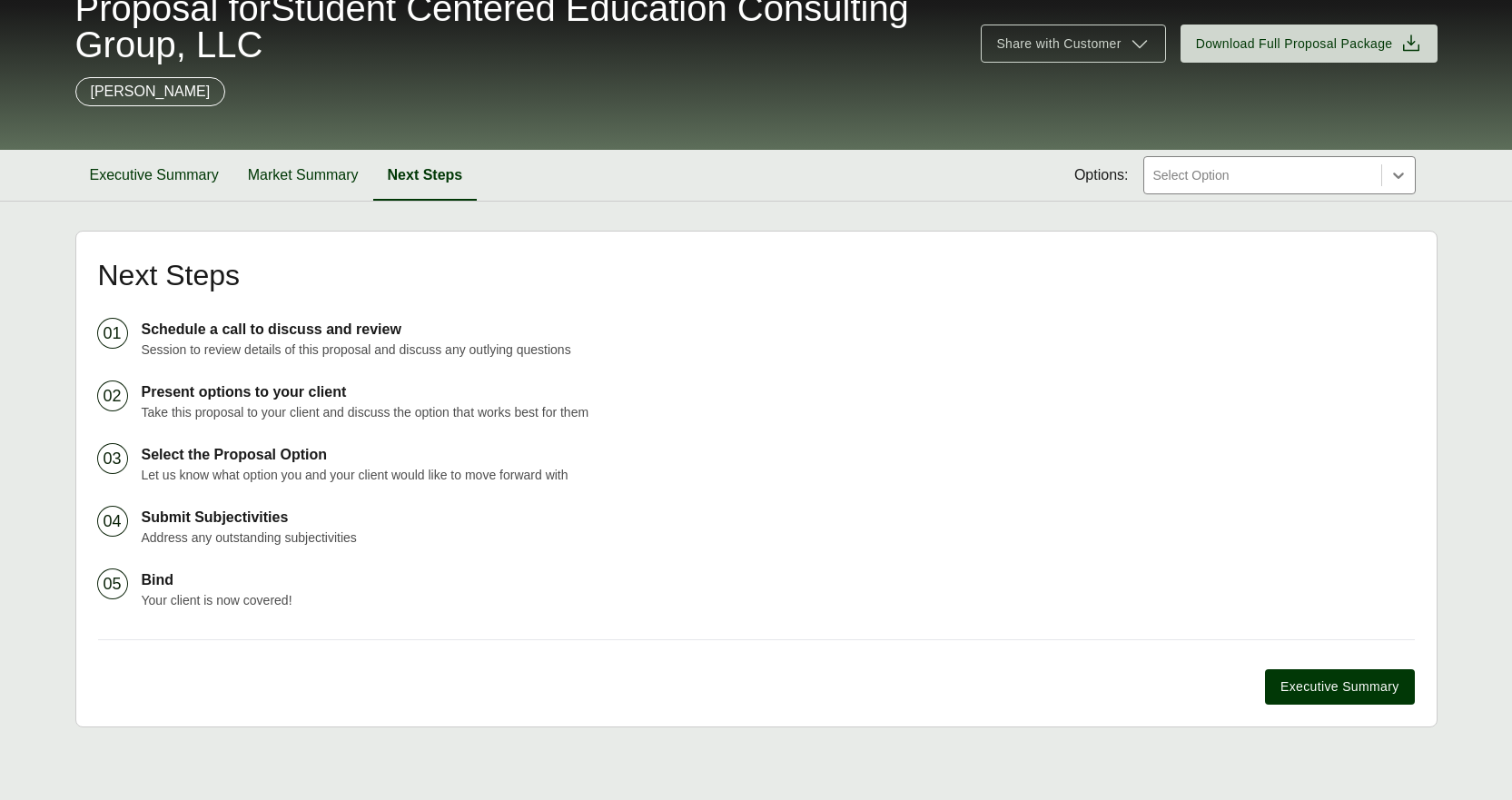
scroll to position [139, 0]
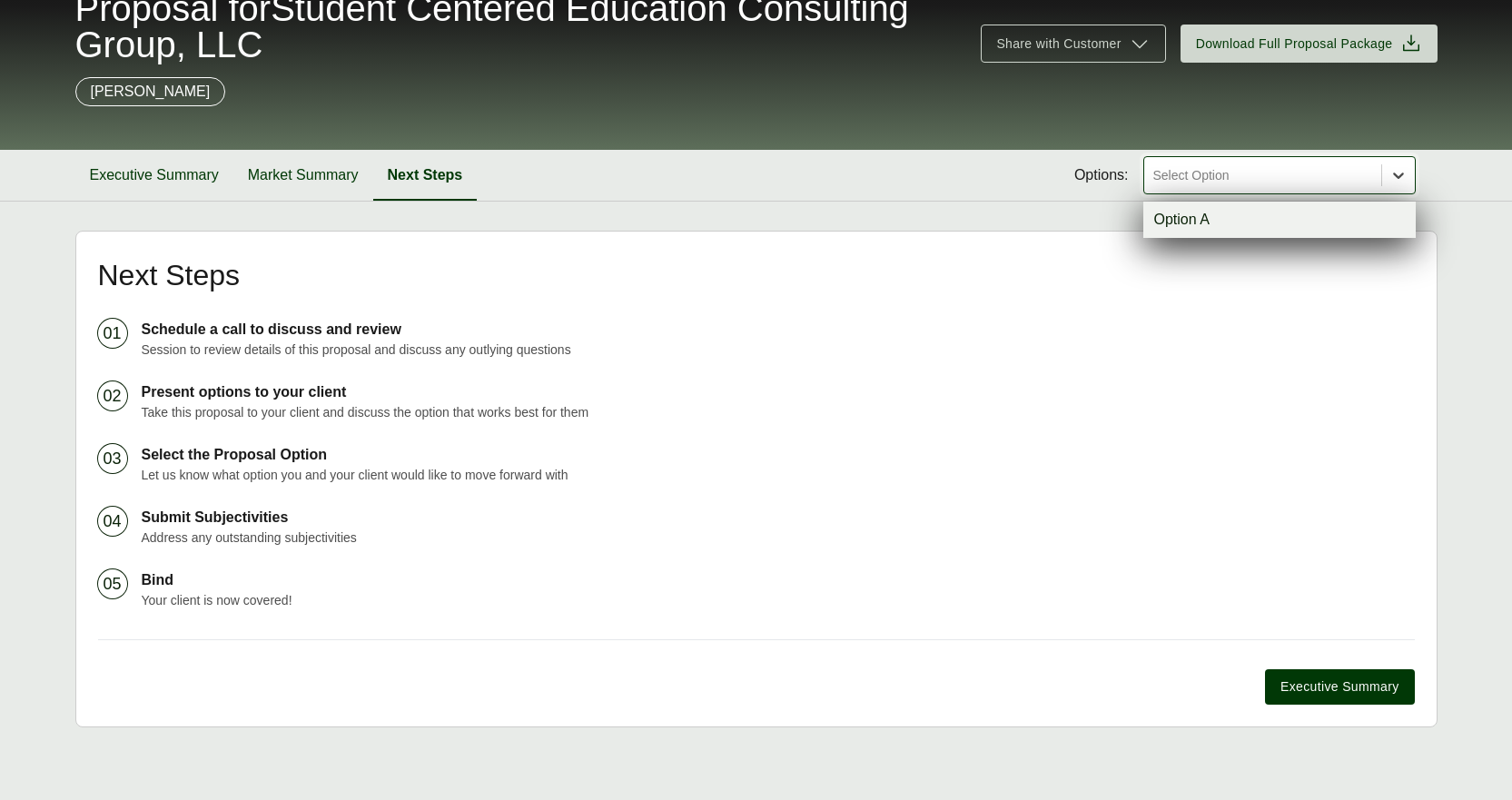
click at [1148, 181] on icon at bounding box center [1399, 175] width 18 height 18
click at [1148, 49] on span "Download Full Proposal Package" at bounding box center [1295, 43] width 197 height 19
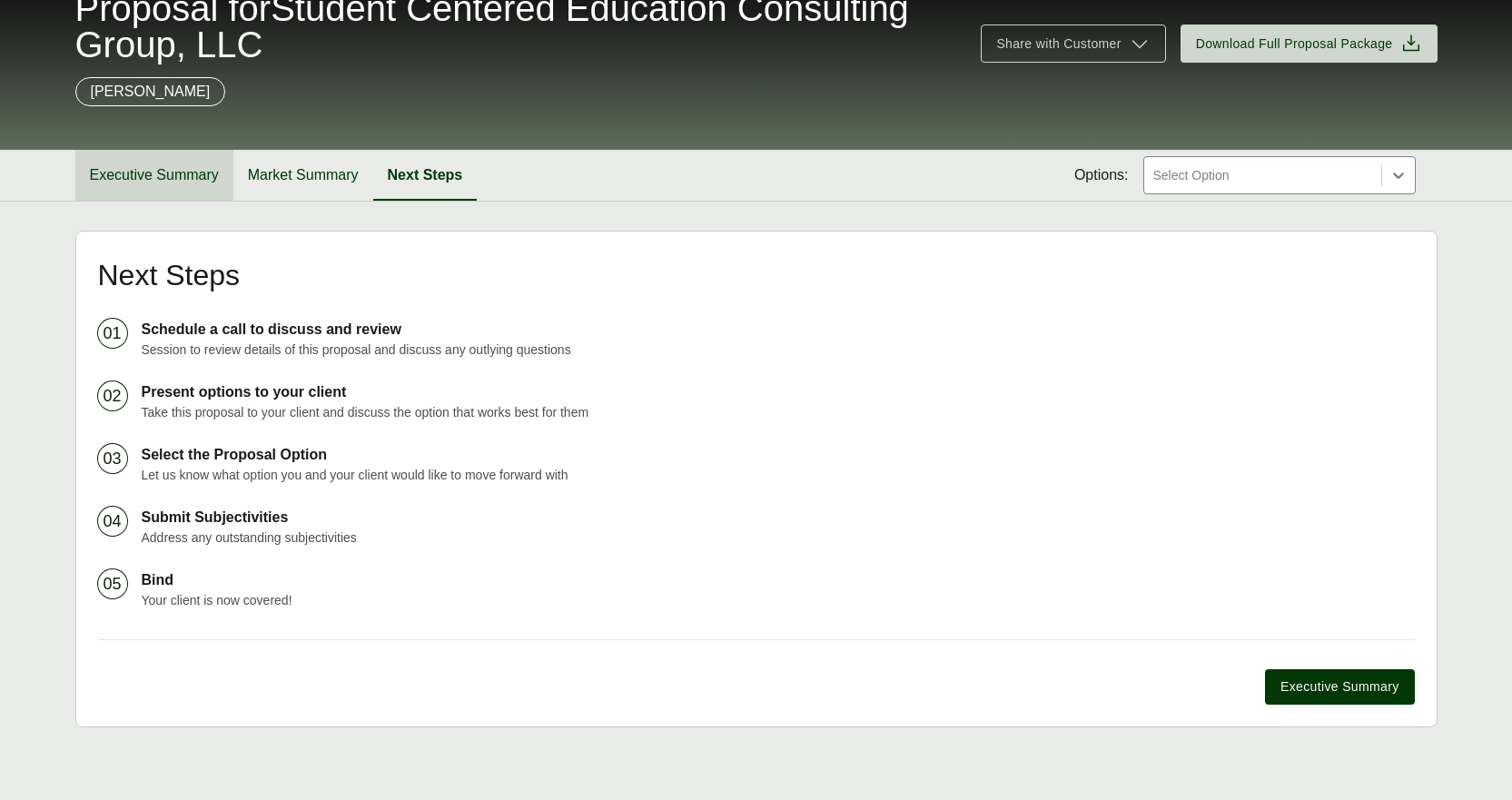
click at [163, 178] on button "Executive Summary" at bounding box center [154, 176] width 158 height 51
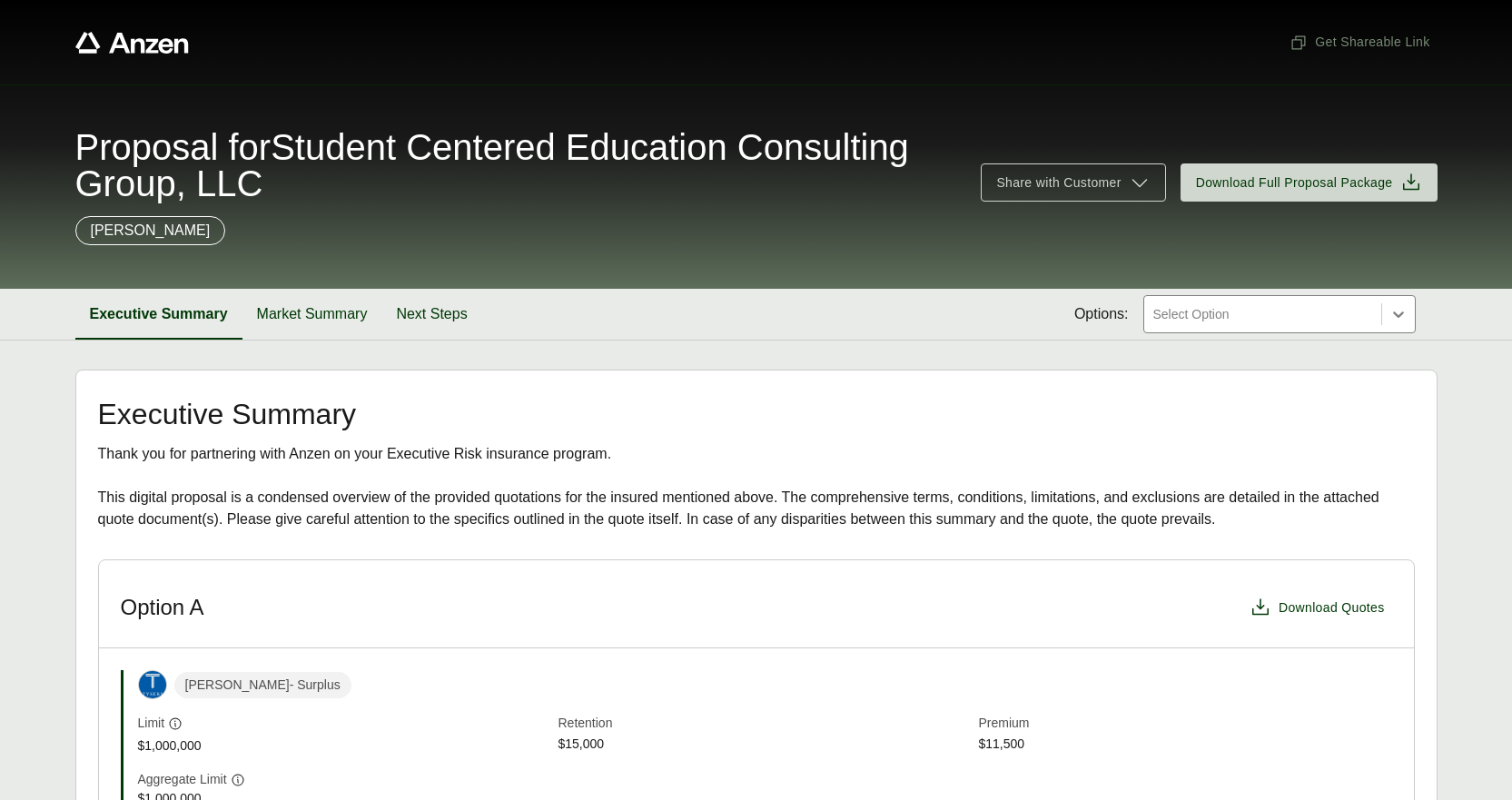
click at [939, 486] on div "Thank you for partnering with Anzen on your Executive Risk insurance program. T…" at bounding box center [756, 486] width 1317 height 87
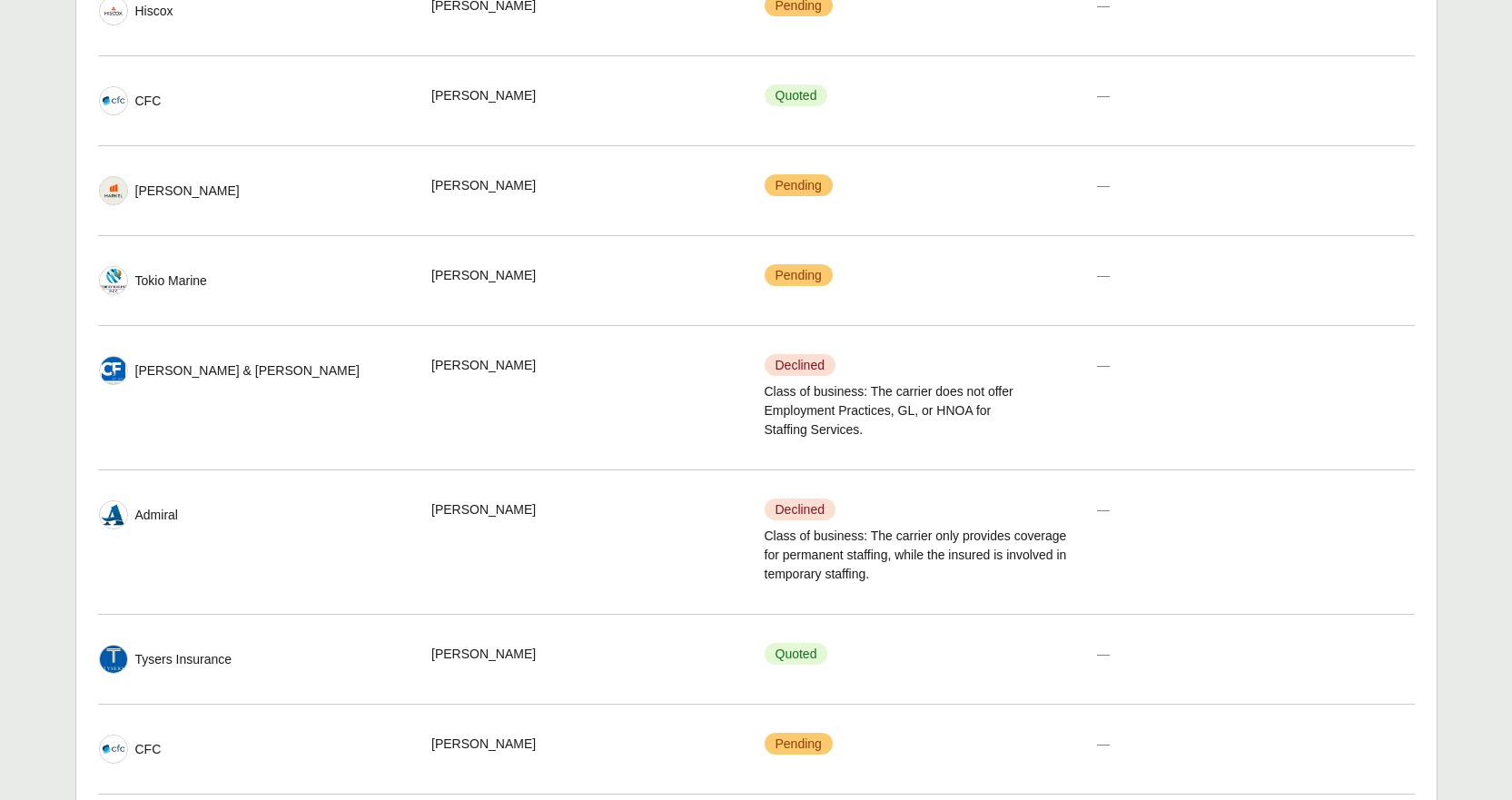
scroll to position [714, 0]
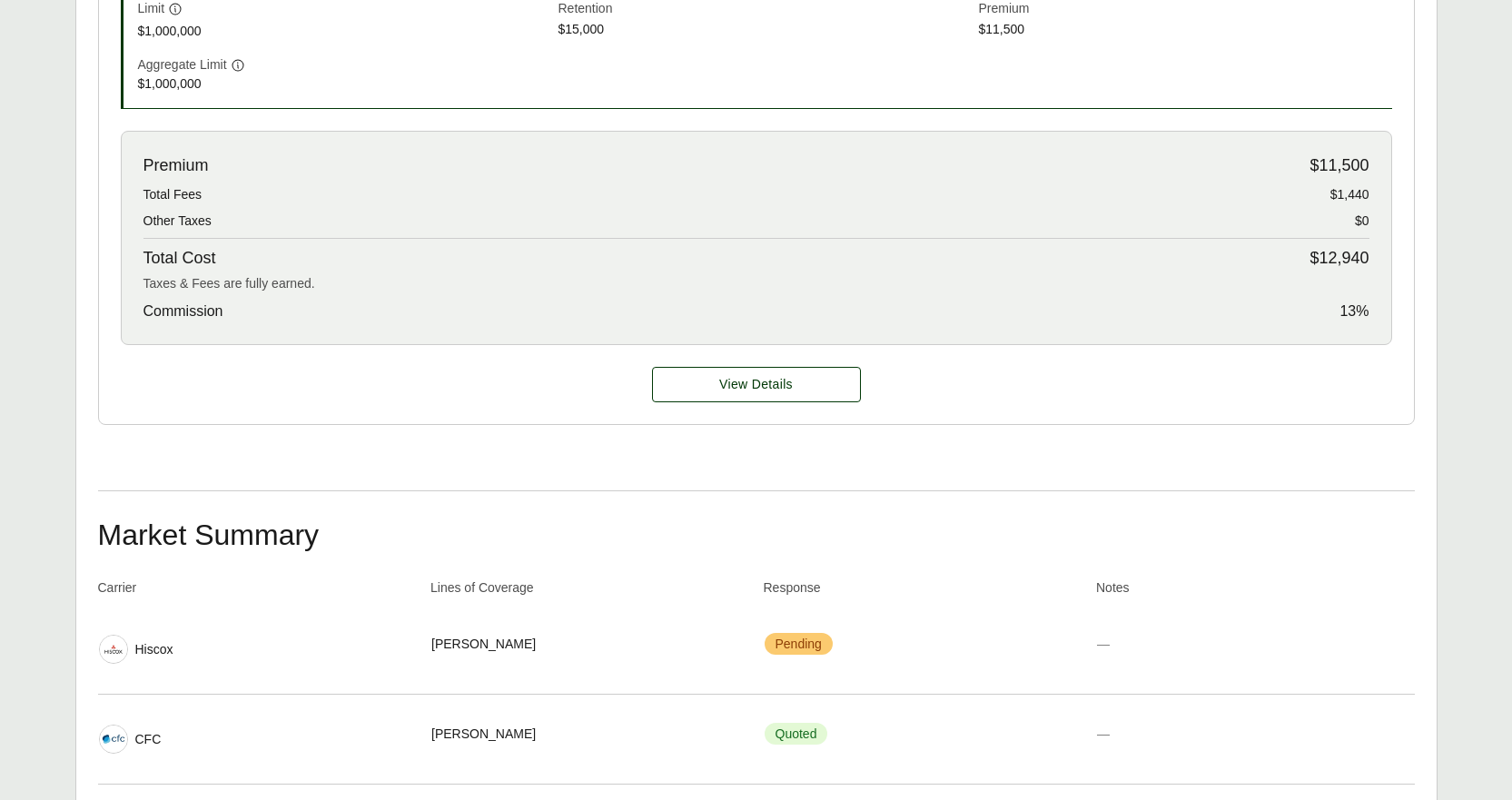
click at [1097, 315] on div "Commission 13 %" at bounding box center [756, 312] width 1226 height 22
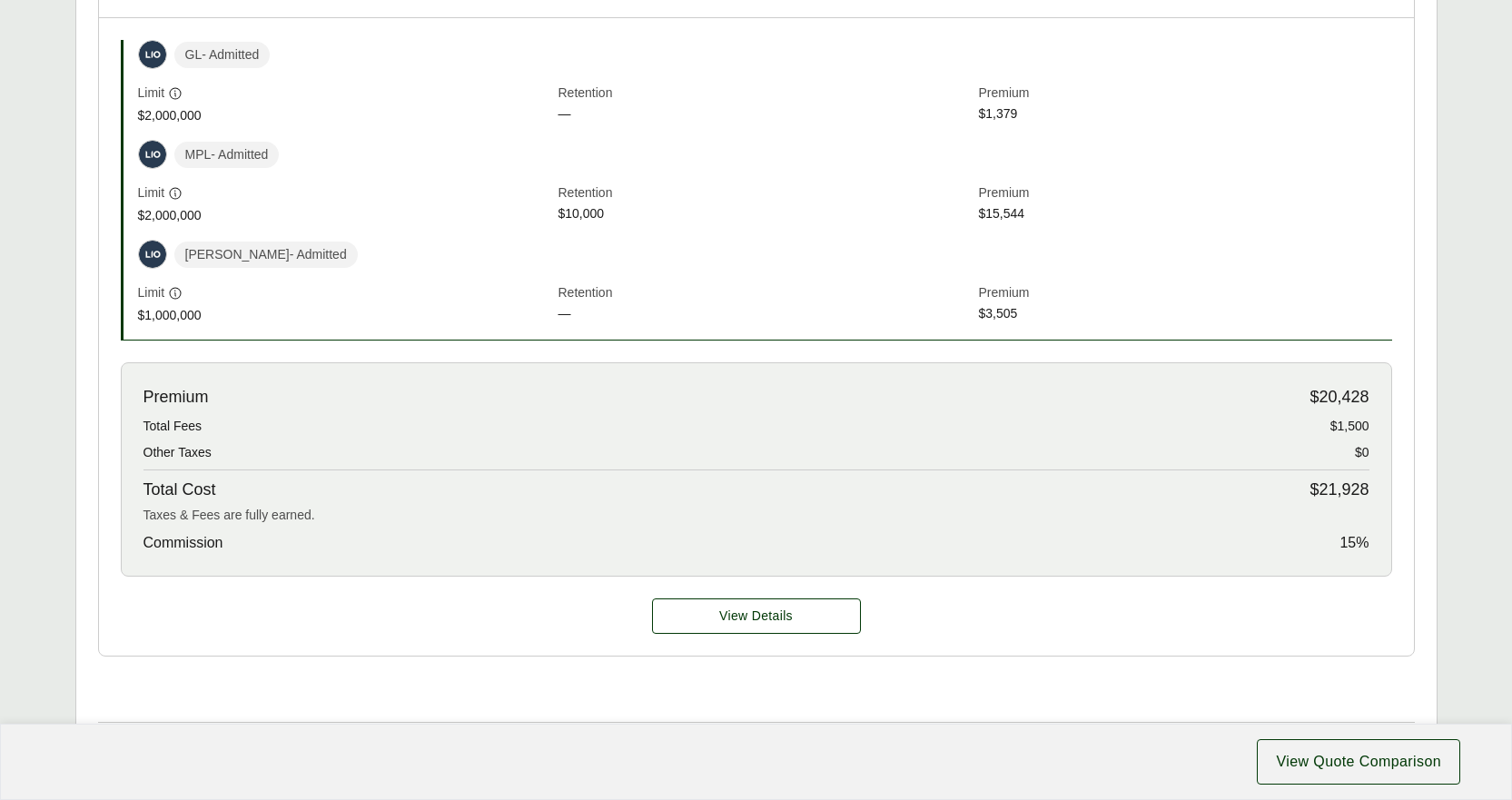
scroll to position [726, 0]
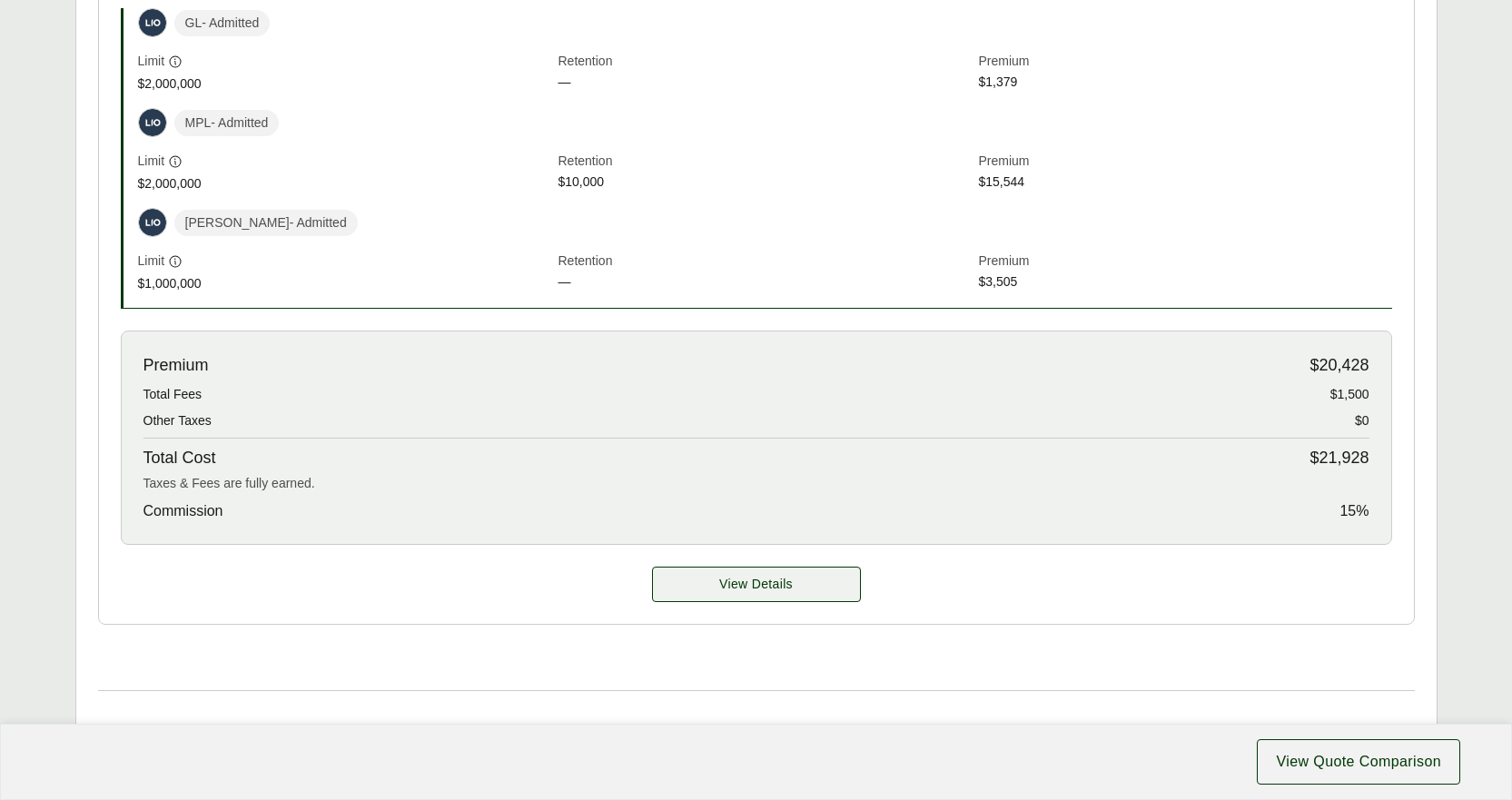
click at [765, 593] on span "View Details" at bounding box center [756, 583] width 74 height 19
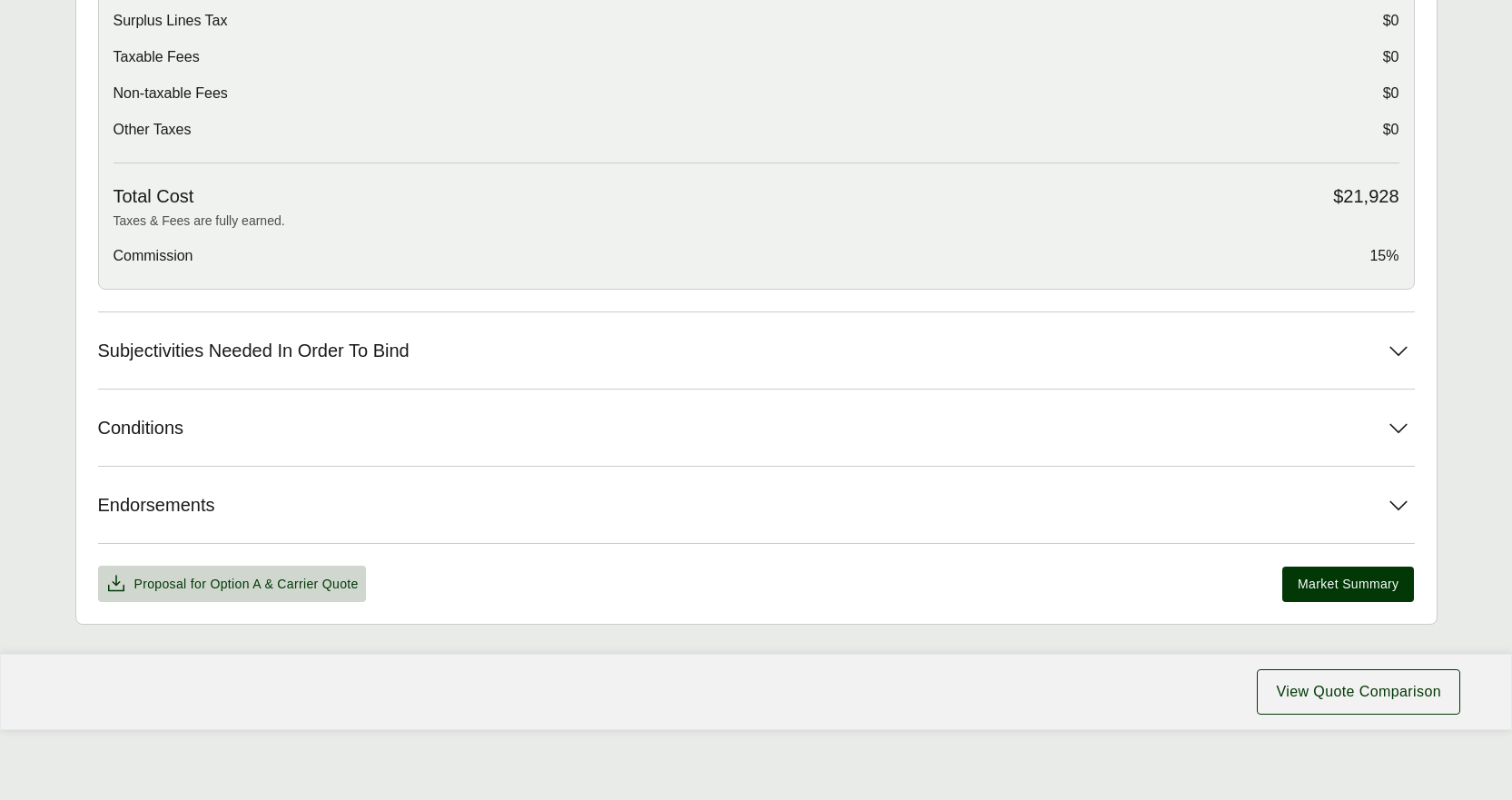
scroll to position [827, 0]
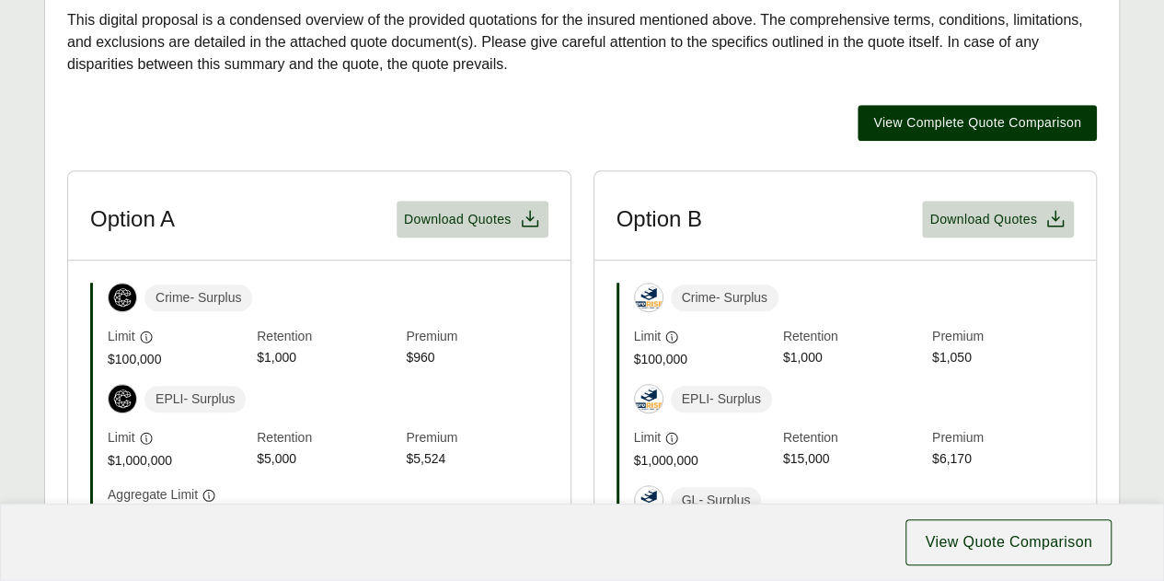
scroll to position [552, 0]
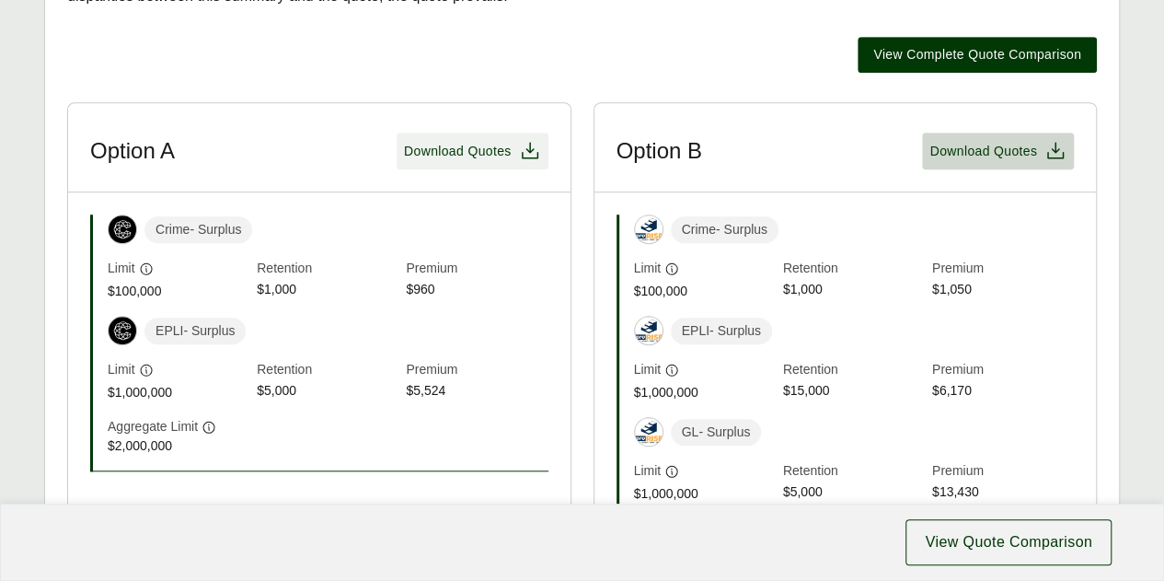
click at [503, 152] on span "Download Quotes" at bounding box center [458, 151] width 108 height 19
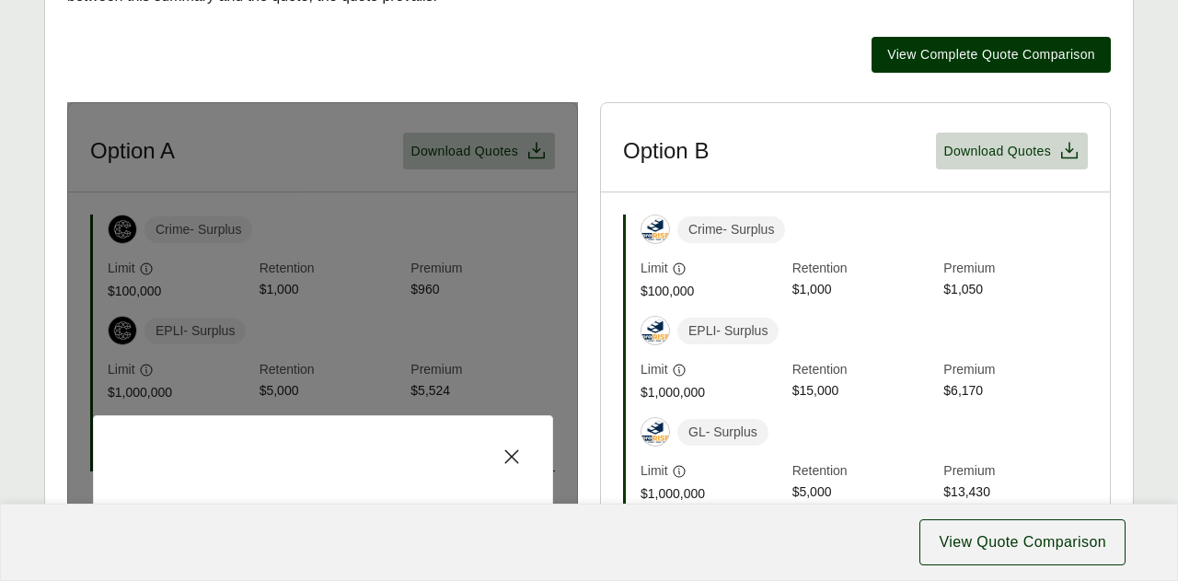
click at [458, 448] on div "Download options Include quote comparison Cancel Confirm and Download" at bounding box center [323, 548] width 460 height 266
click at [514, 453] on icon at bounding box center [512, 456] width 22 height 22
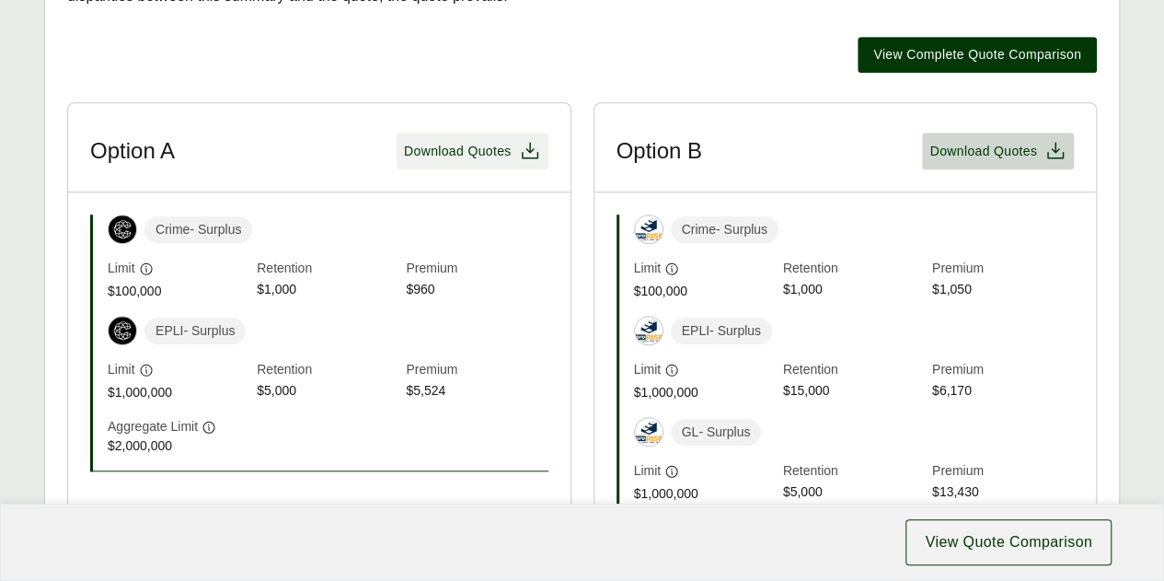
click at [464, 155] on span "Download Quotes" at bounding box center [458, 151] width 108 height 19
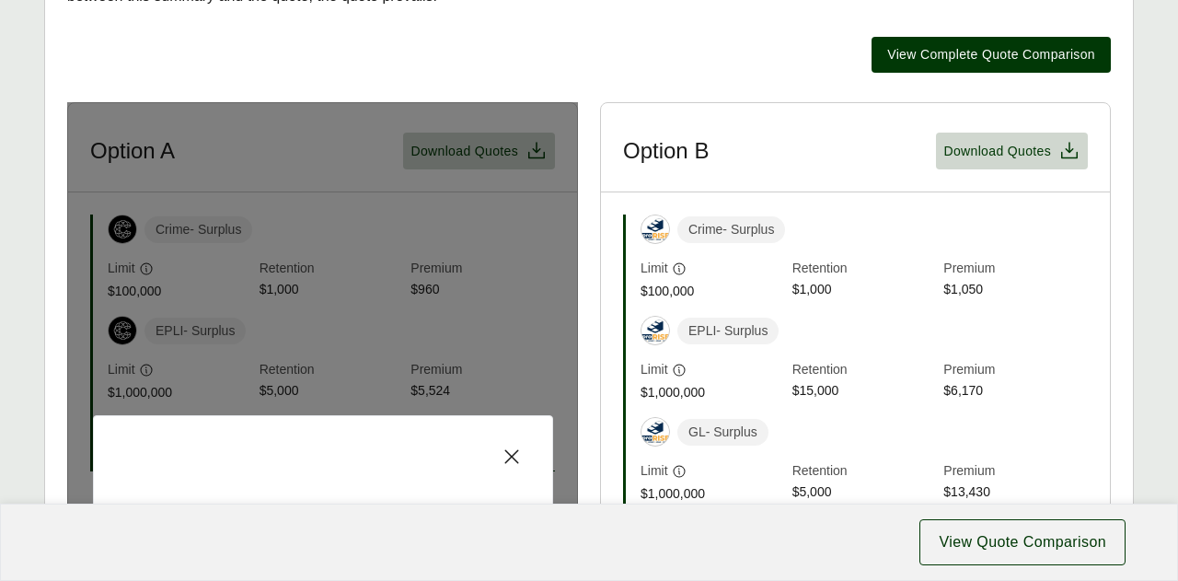
click at [342, 473] on h5 "Download options" at bounding box center [322, 496] width 399 height 58
click at [329, 490] on h5 "Download options" at bounding box center [322, 496] width 399 height 58
click at [1014, 539] on span "View Quote Comparison" at bounding box center [1022, 542] width 167 height 22
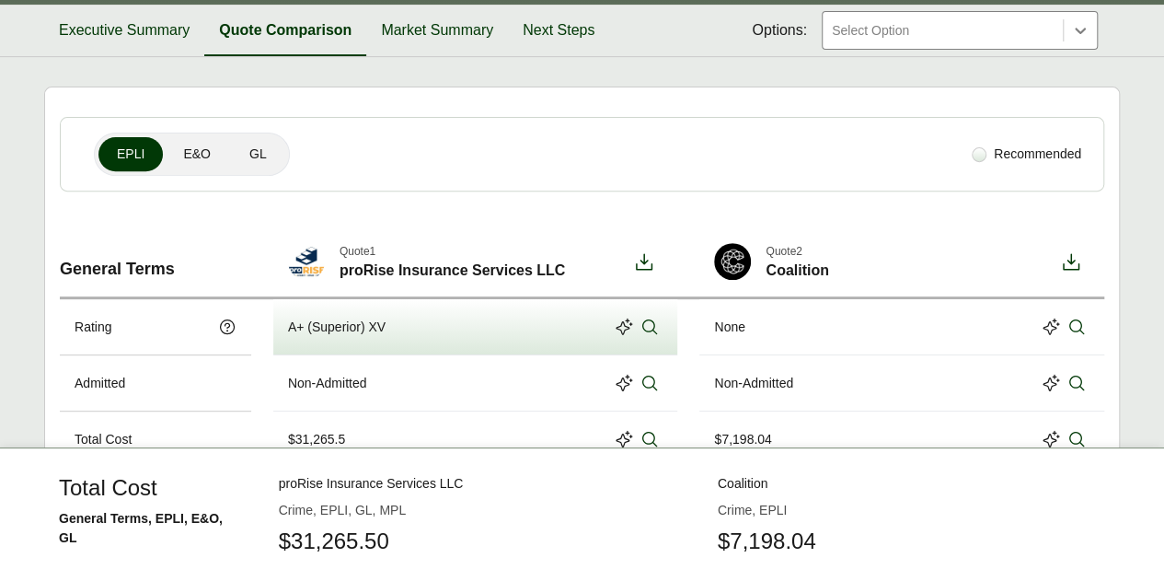
scroll to position [276, 0]
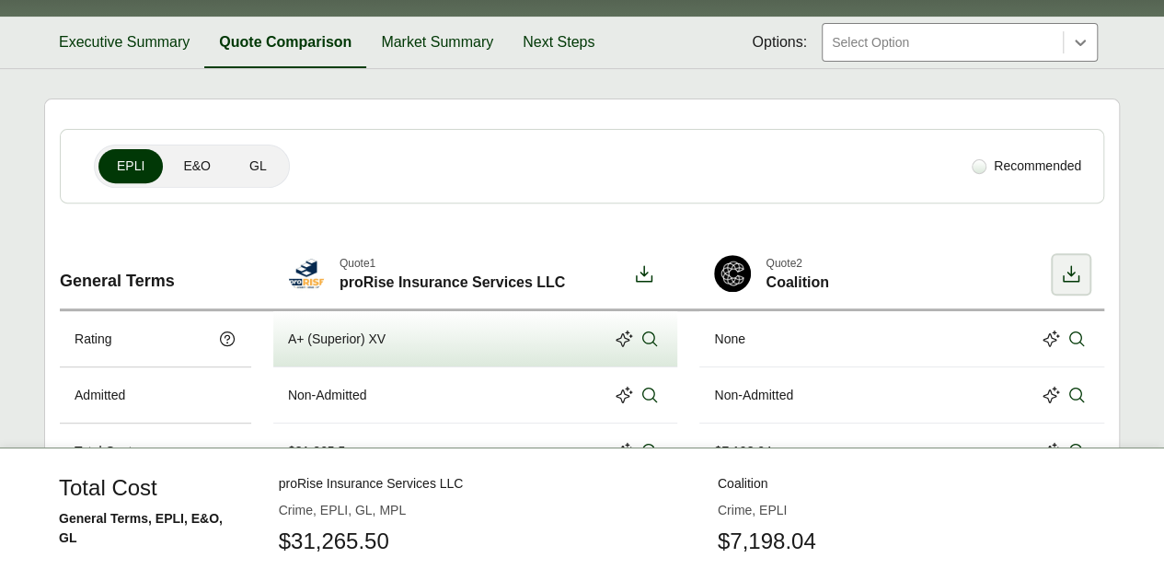
click at [1072, 268] on icon at bounding box center [1071, 274] width 22 height 22
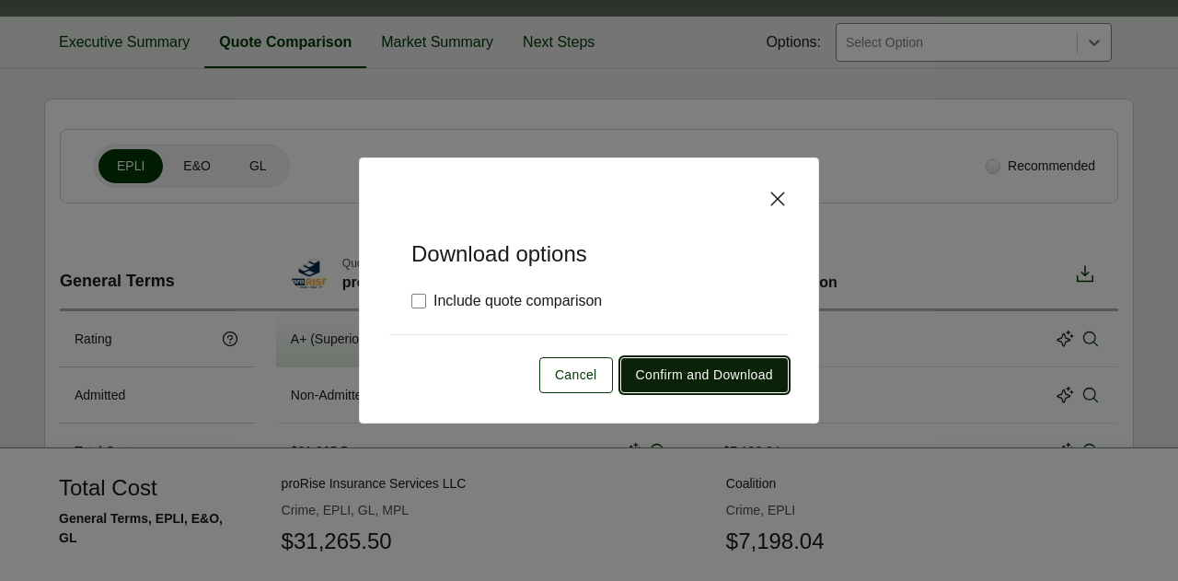
click at [672, 370] on span "Confirm and Download" at bounding box center [704, 374] width 137 height 19
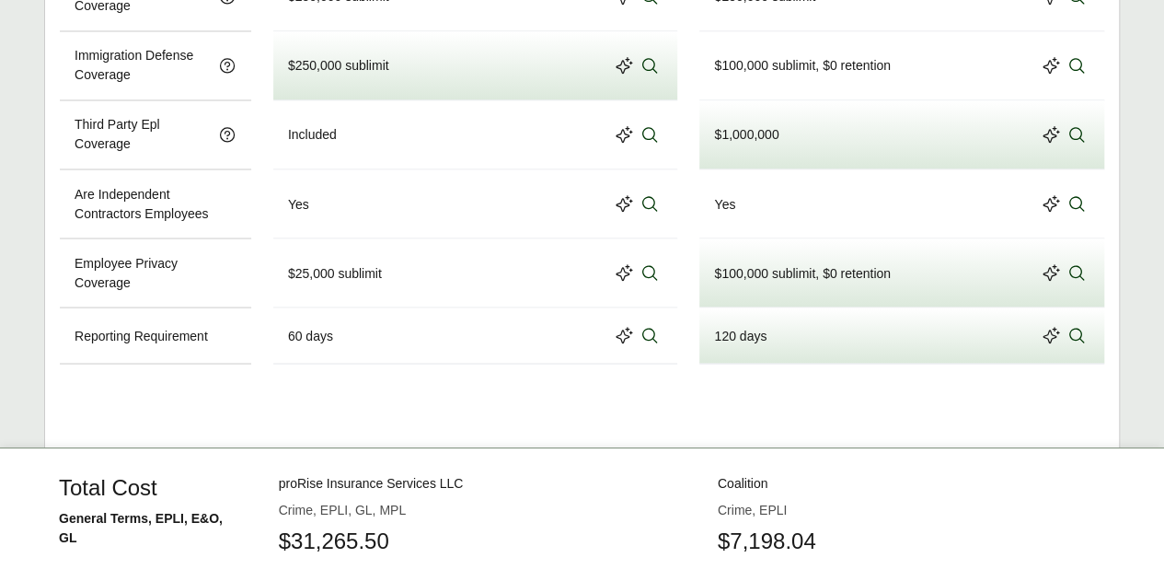
scroll to position [1599, 0]
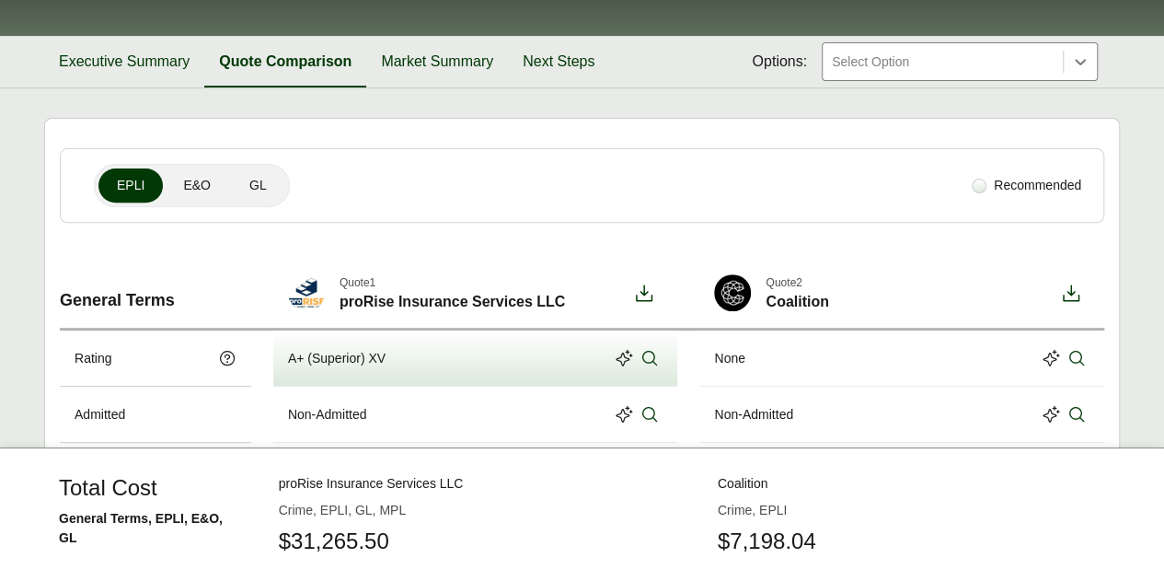
scroll to position [403, 0]
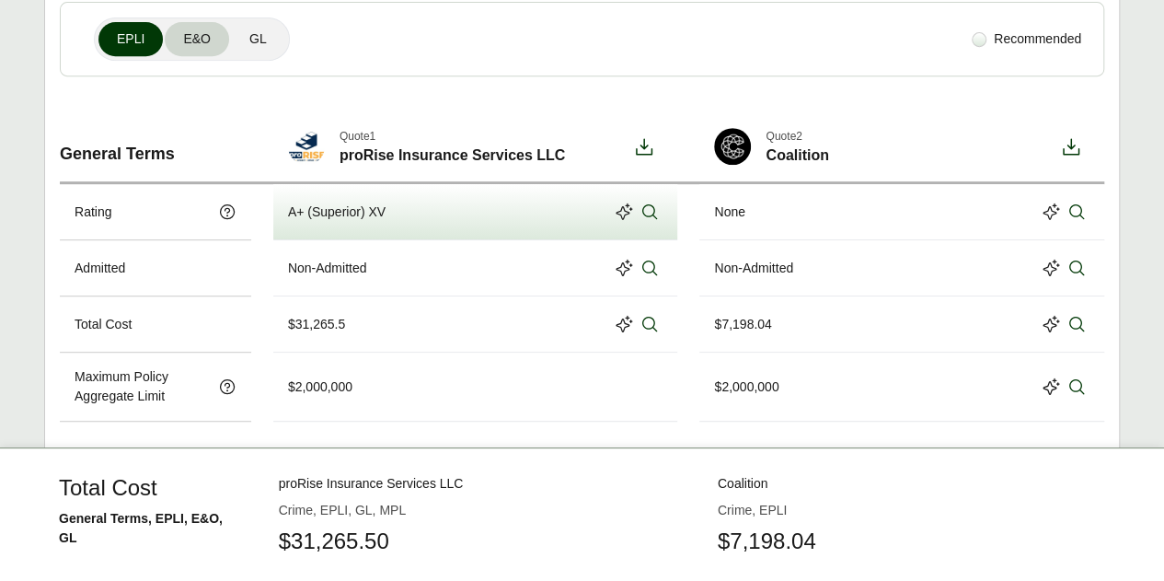
click at [199, 46] on span "E&O" at bounding box center [197, 38] width 28 height 19
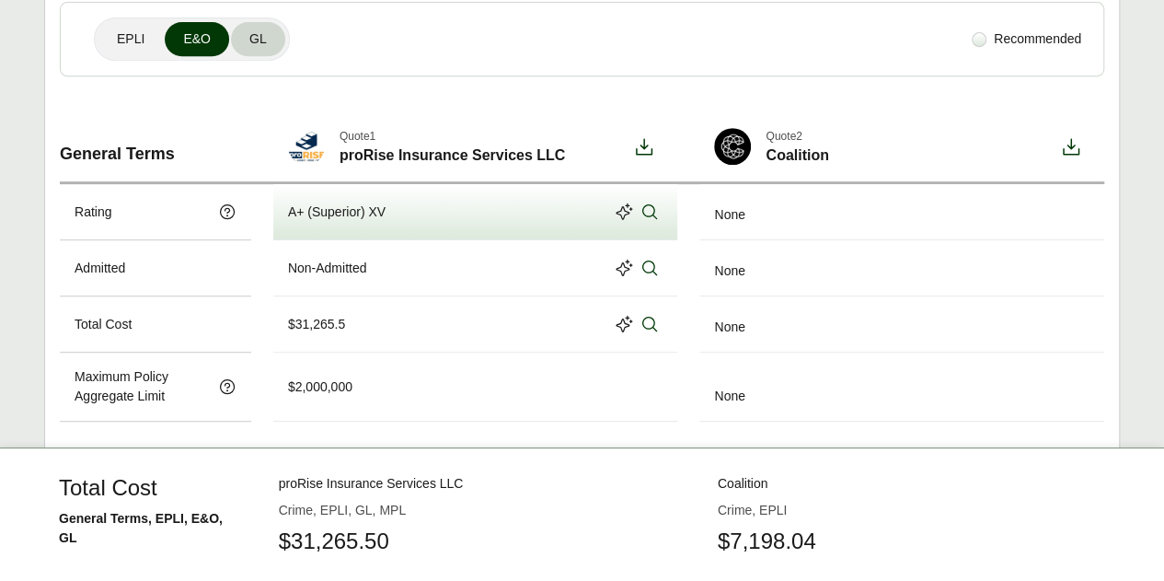
click at [257, 37] on span "GL" at bounding box center [257, 38] width 17 height 19
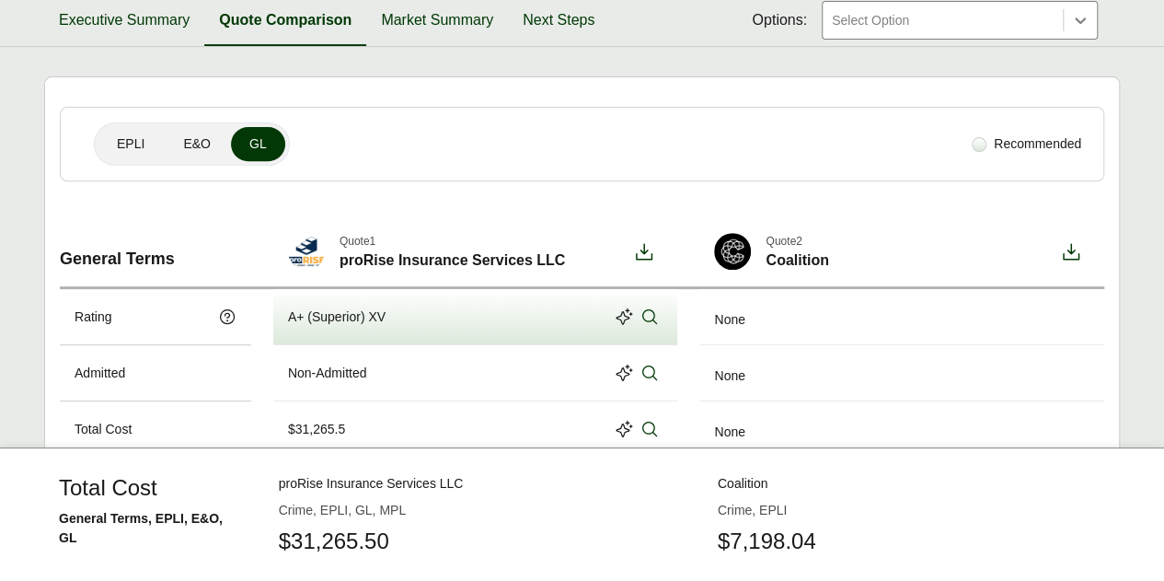
scroll to position [0, 0]
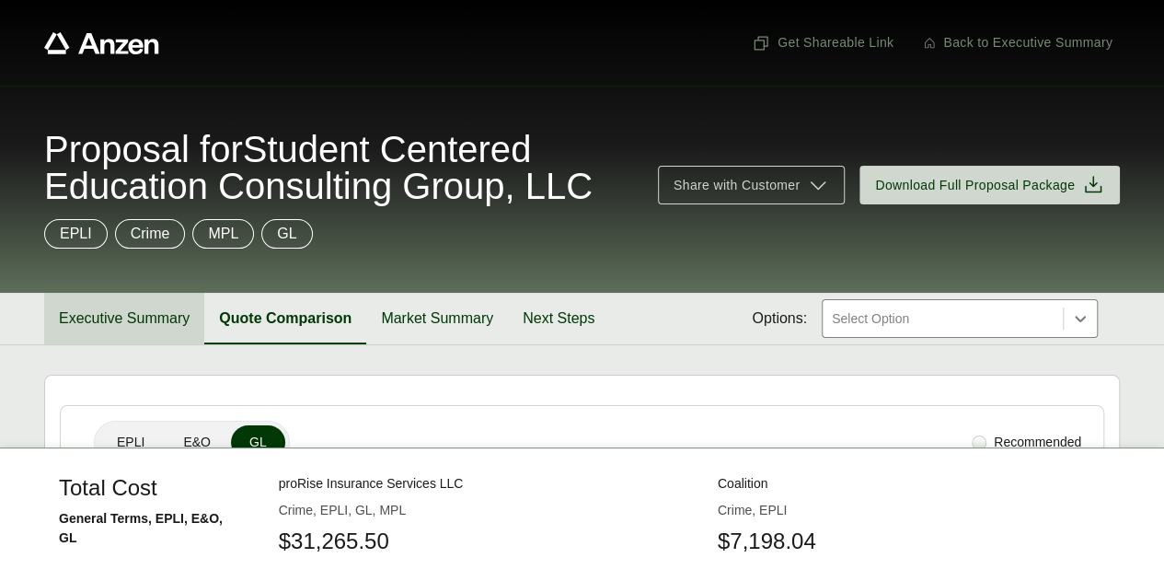
click at [118, 313] on button "Executive Summary" at bounding box center [124, 319] width 160 height 52
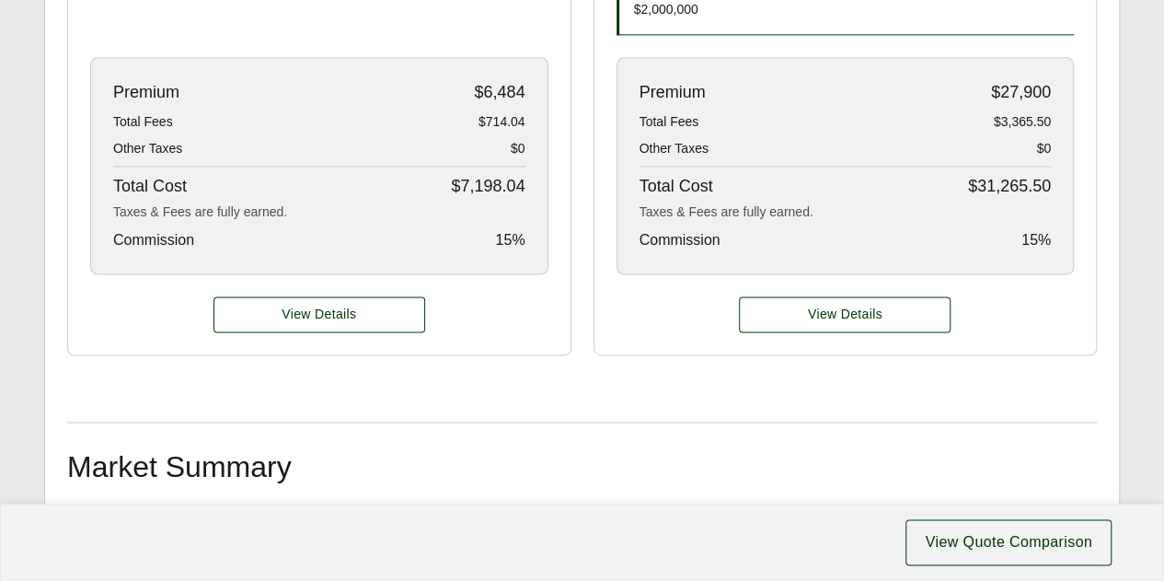
scroll to position [1196, 0]
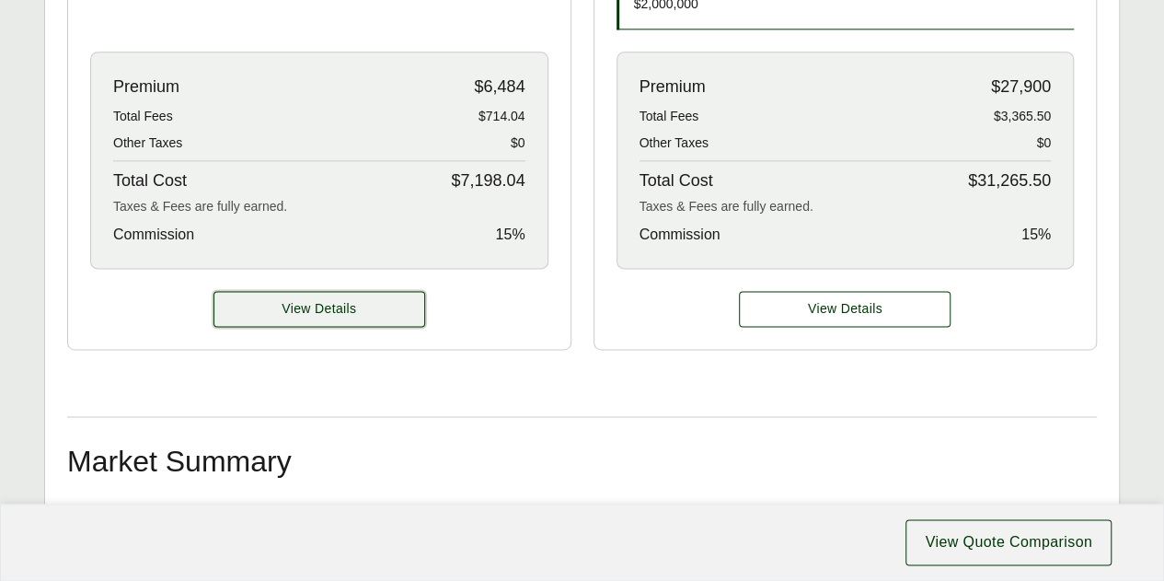
click at [377, 317] on button "View Details" at bounding box center [319, 309] width 212 height 36
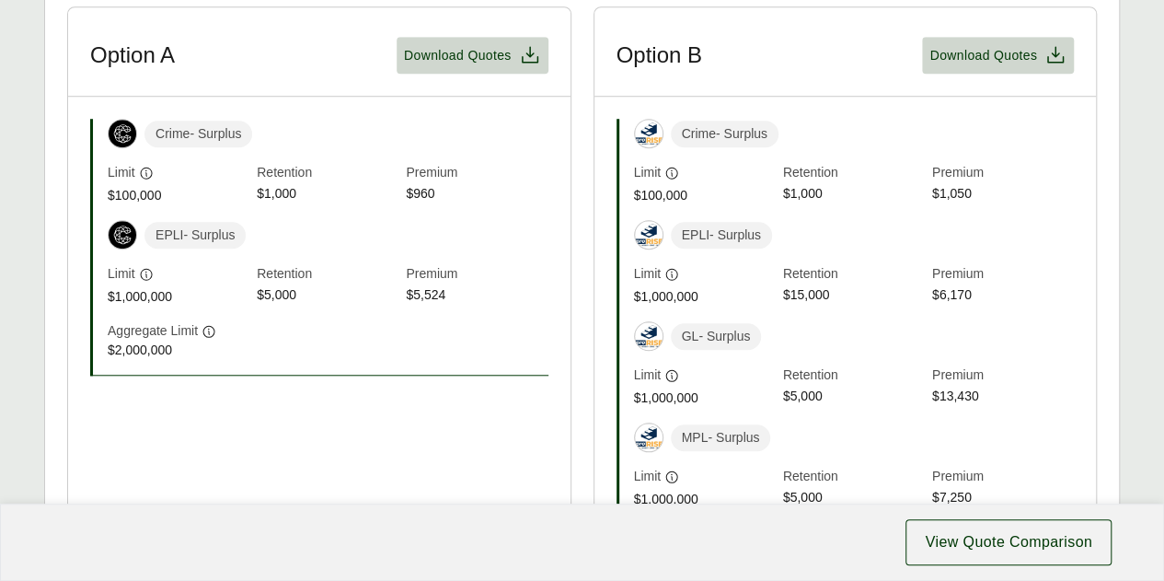
scroll to position [644, 0]
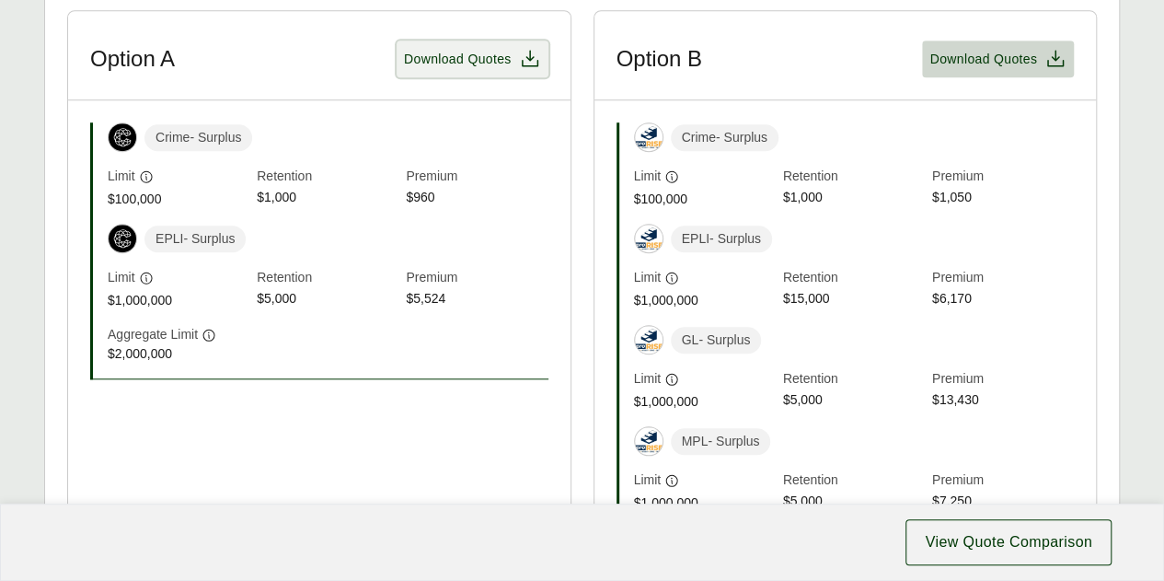
click at [439, 69] on button "Download Quotes" at bounding box center [473, 58] width 152 height 37
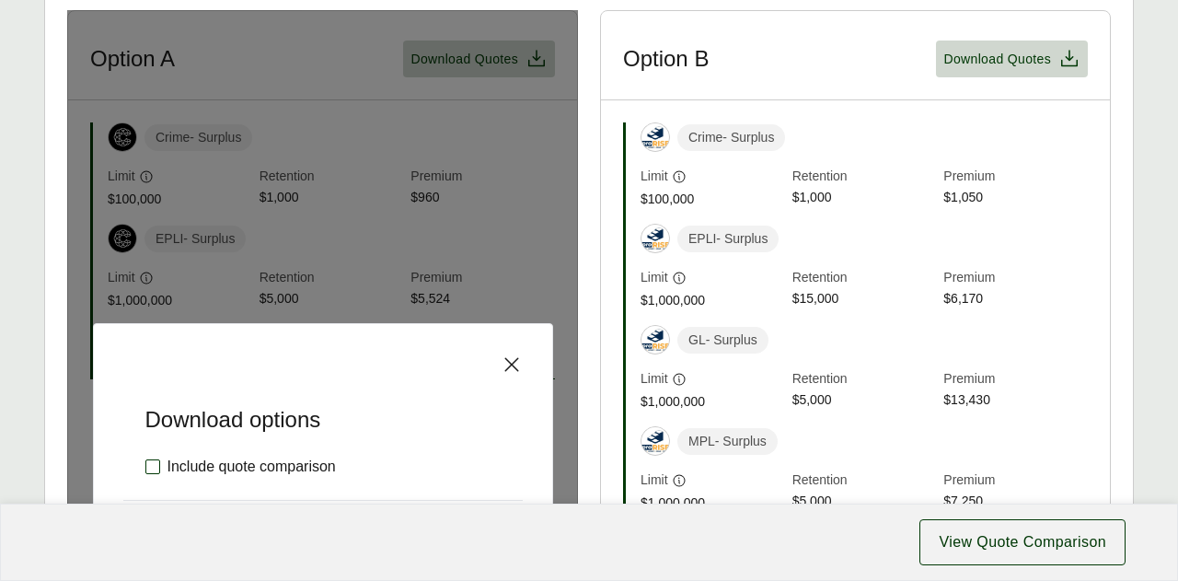
click at [186, 472] on label "Include quote comparison" at bounding box center [240, 466] width 190 height 22
click at [185, 500] on div "Cancel Confirm and Download" at bounding box center [322, 529] width 399 height 59
click at [184, 501] on div "Cancel Confirm and Download" at bounding box center [322, 529] width 399 height 59
click at [146, 465] on icon at bounding box center [152, 466] width 13 height 13
click at [456, 188] on div "Download options Include quote comparison Cancel Confirm and Download" at bounding box center [322, 456] width 511 height 892
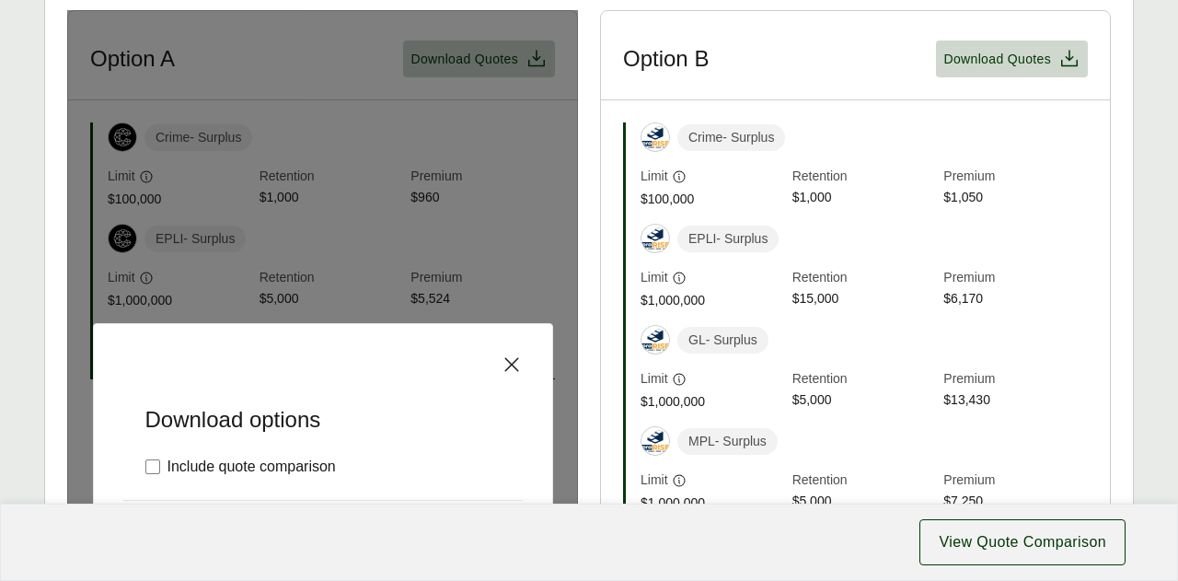
click at [346, 489] on div "Include quote comparison" at bounding box center [322, 466] width 399 height 66
click at [339, 500] on div "Cancel Confirm and Download" at bounding box center [322, 529] width 399 height 59
click at [508, 363] on icon at bounding box center [512, 364] width 22 height 22
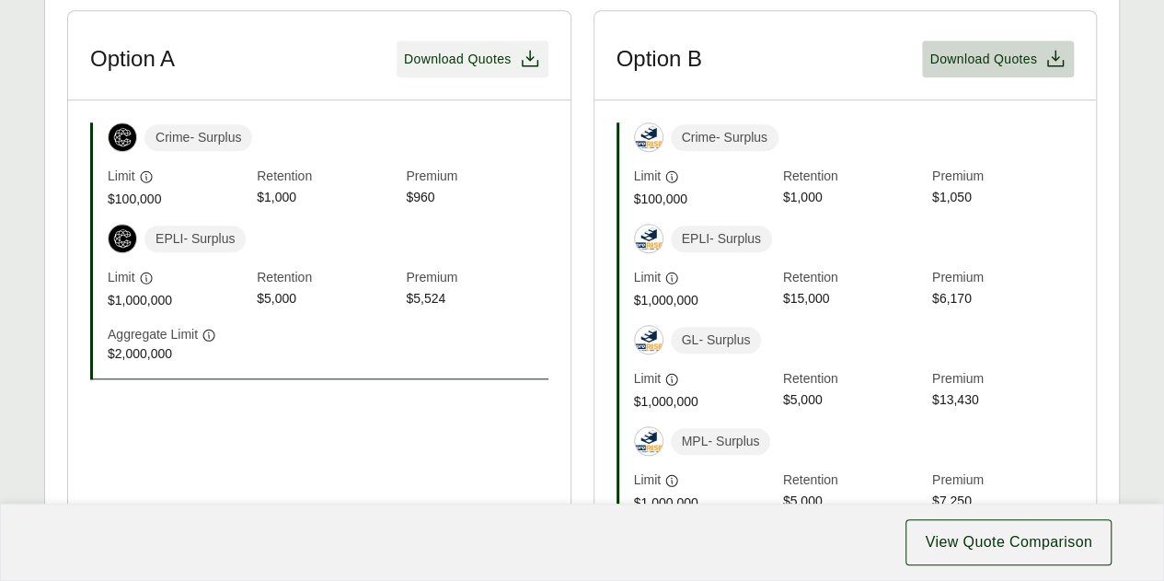
click at [464, 63] on span "Download Quotes" at bounding box center [458, 59] width 108 height 19
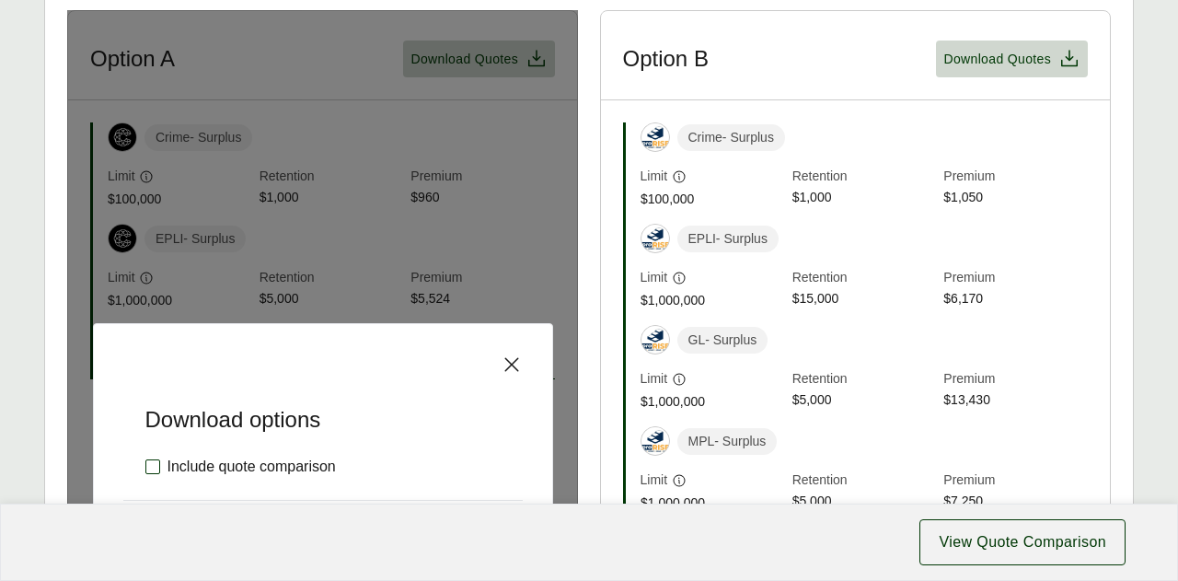
click at [329, 468] on label "Include quote comparison" at bounding box center [240, 466] width 190 height 22
click at [505, 364] on icon at bounding box center [512, 364] width 22 height 22
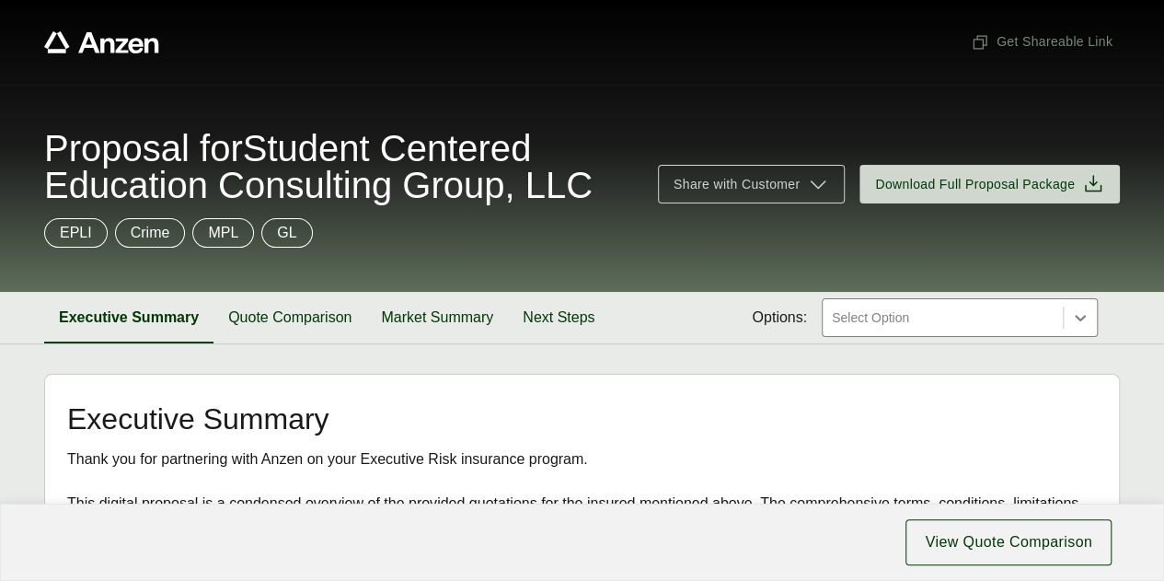
scroll to position [0, 0]
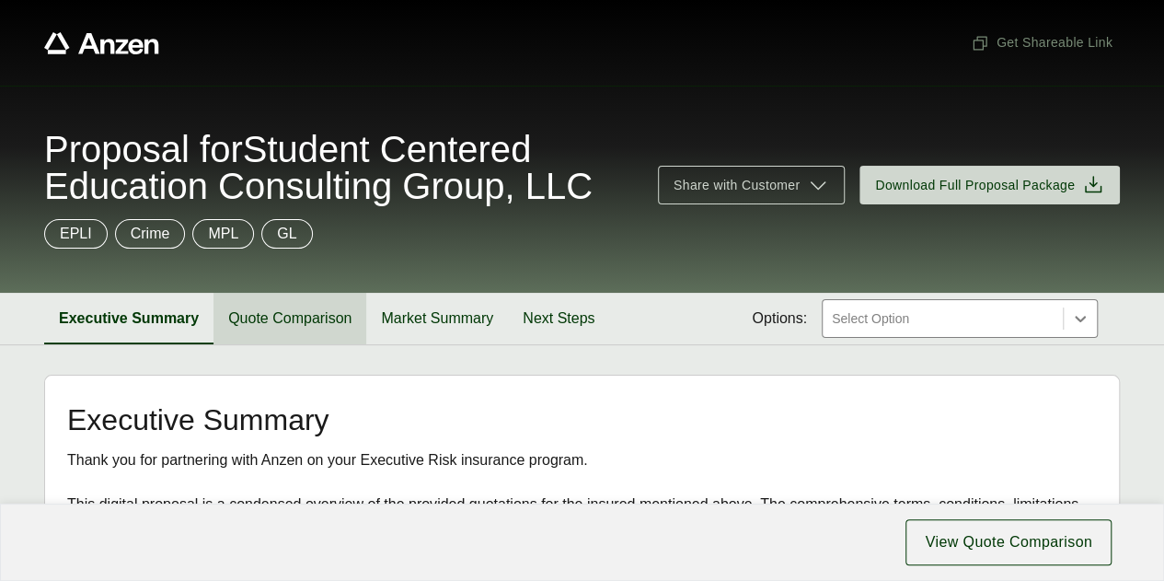
click at [322, 312] on button "Quote Comparison" at bounding box center [289, 319] width 153 height 52
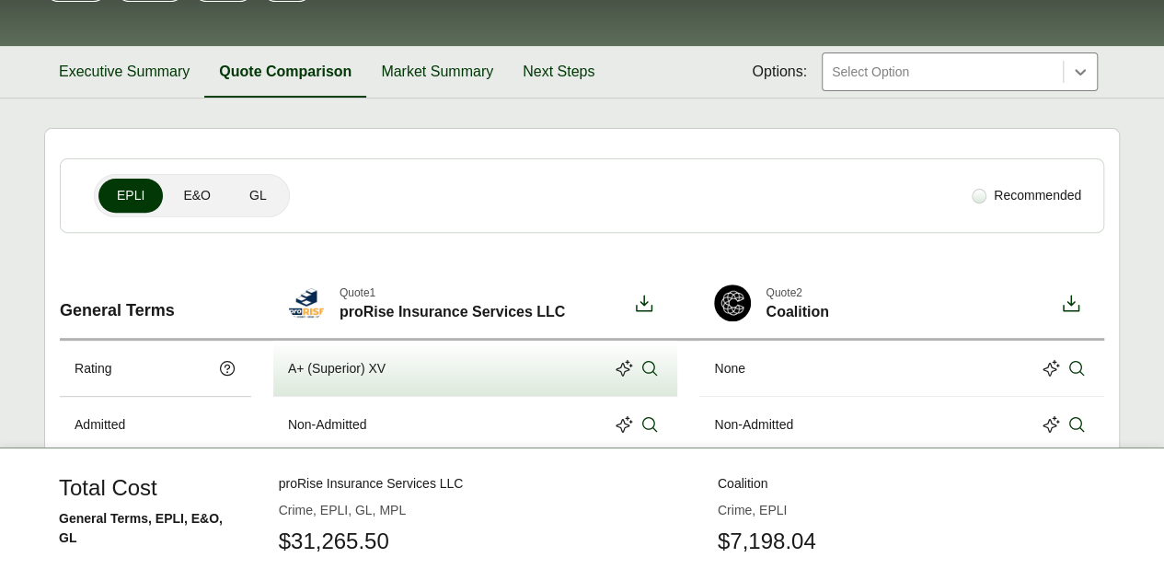
scroll to position [368, 0]
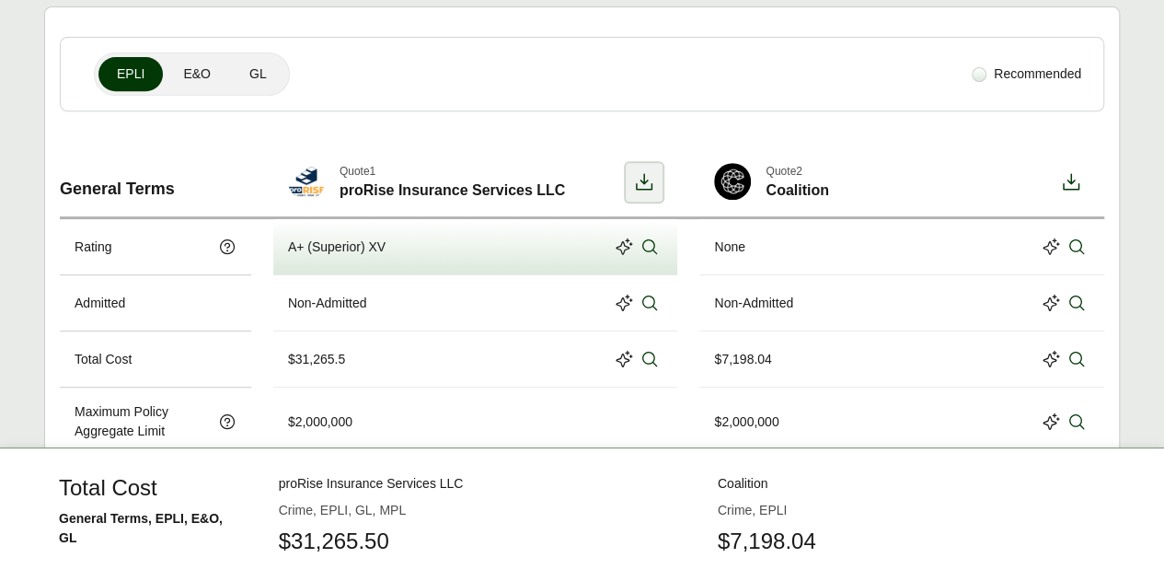
click at [640, 185] on icon at bounding box center [644, 182] width 22 height 22
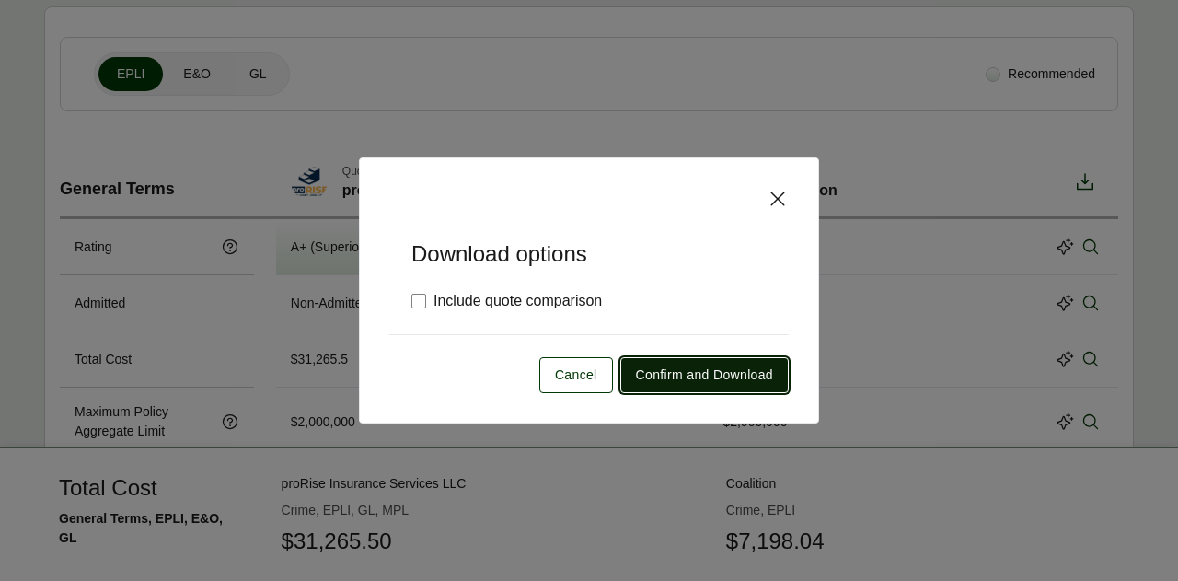
click at [667, 376] on span "Confirm and Download" at bounding box center [704, 374] width 137 height 19
